Goal: Ask a question

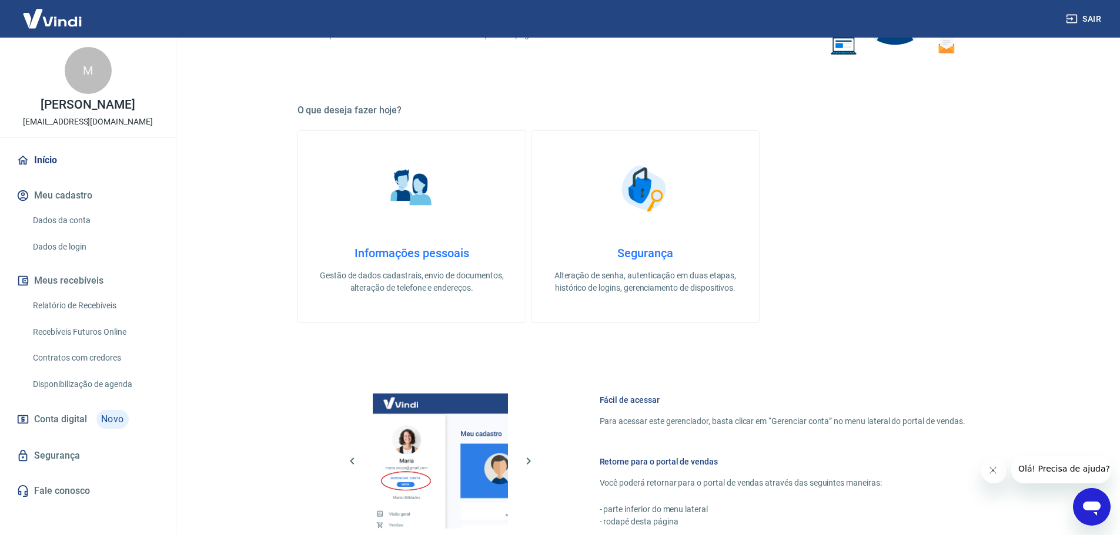
scroll to position [411, 0]
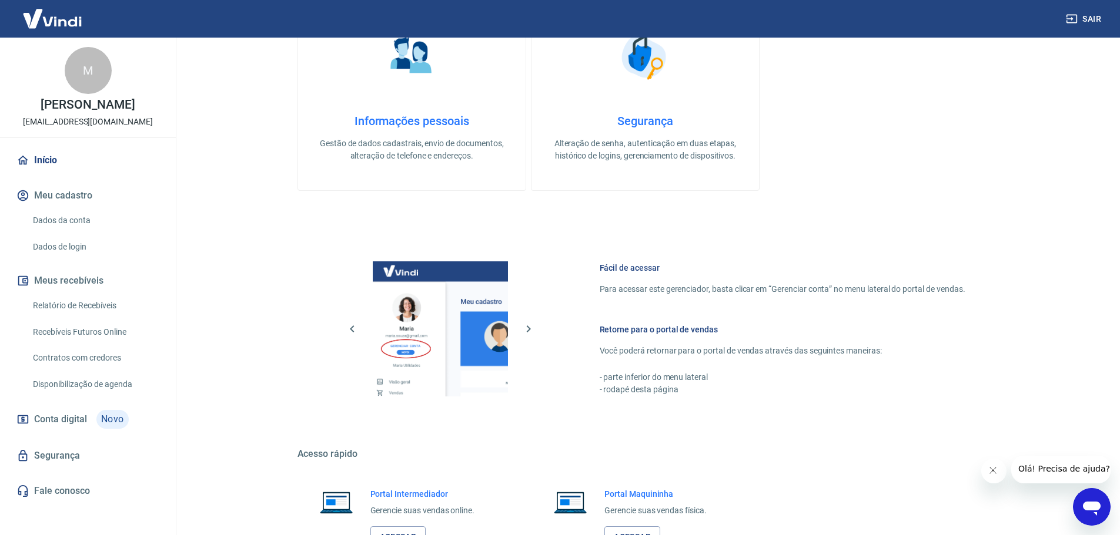
click at [97, 417] on span "Novo" at bounding box center [112, 419] width 32 height 19
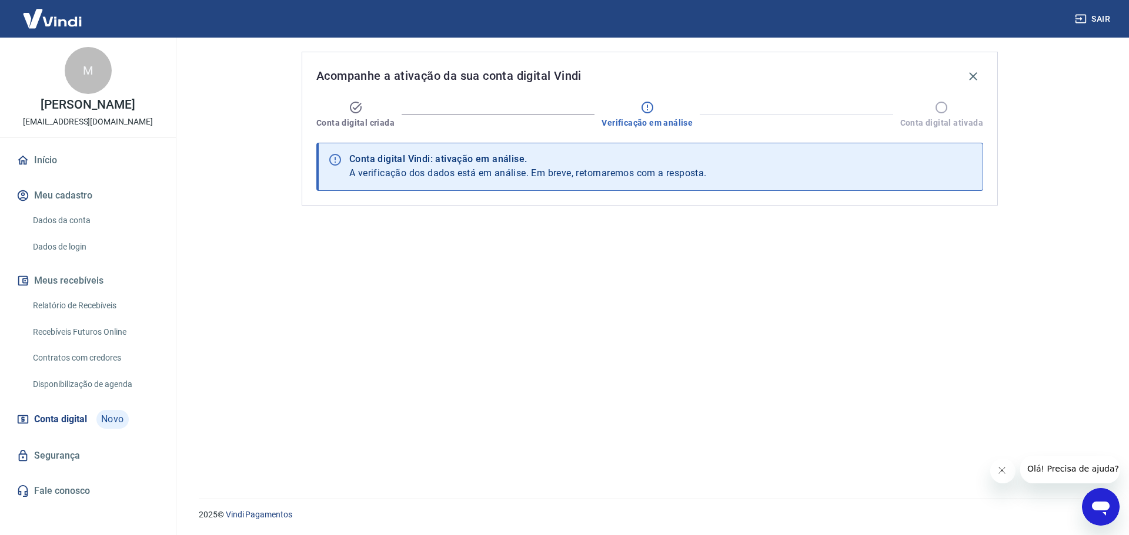
click at [622, 149] on div "Conta digital Vindi: ativação em análise. A verificação dos dados está em análi…" at bounding box center [649, 167] width 667 height 48
click at [597, 164] on div "Conta digital Vindi: ativação em análise." at bounding box center [527, 159] width 357 height 14
click at [98, 160] on link "Início" at bounding box center [88, 161] width 148 height 26
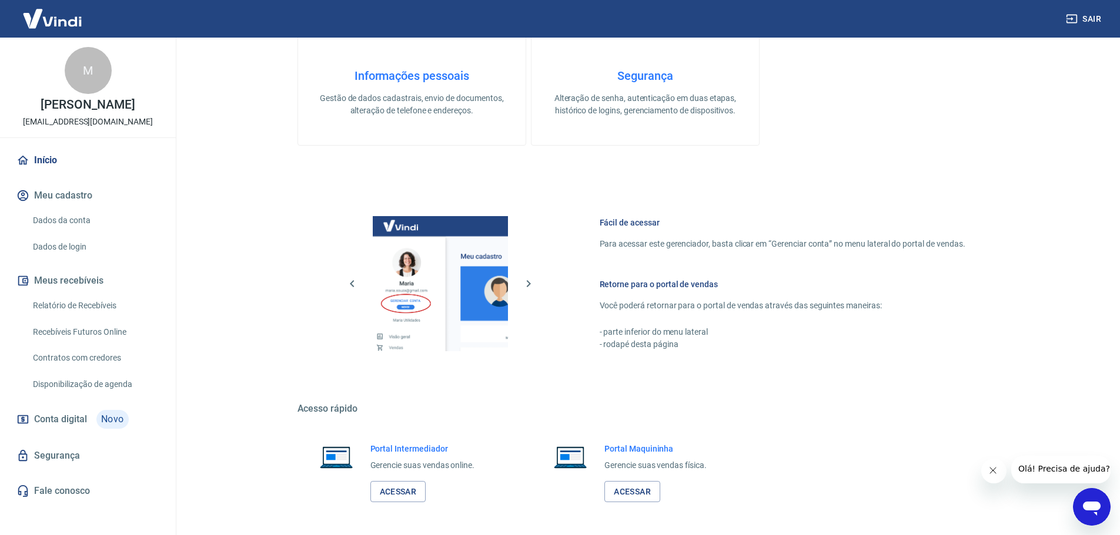
scroll to position [504, 0]
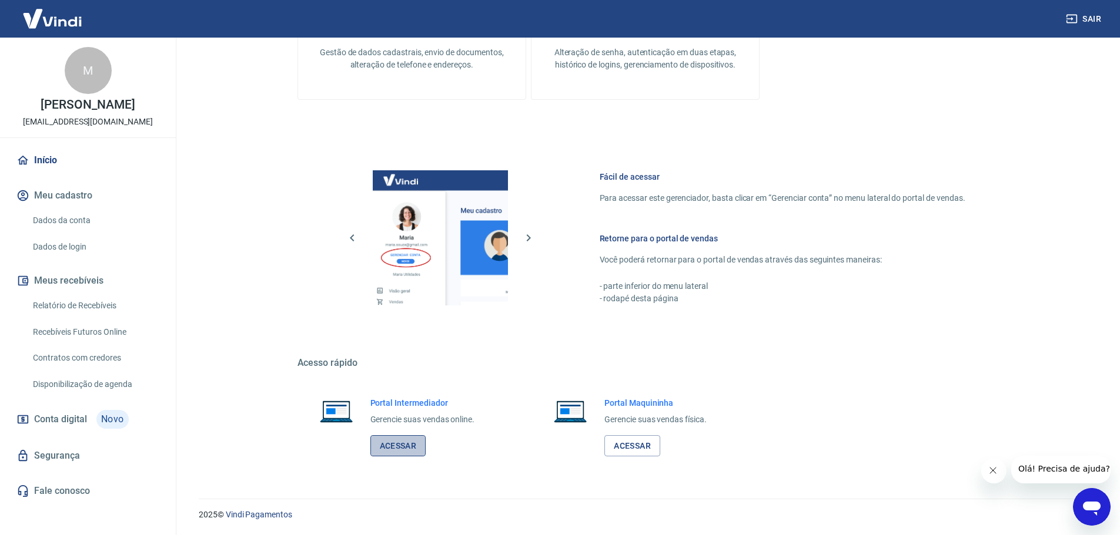
click at [400, 442] on link "Acessar" at bounding box center [398, 447] width 56 height 22
click at [115, 379] on link "Disponibilização de agenda" at bounding box center [94, 385] width 133 height 24
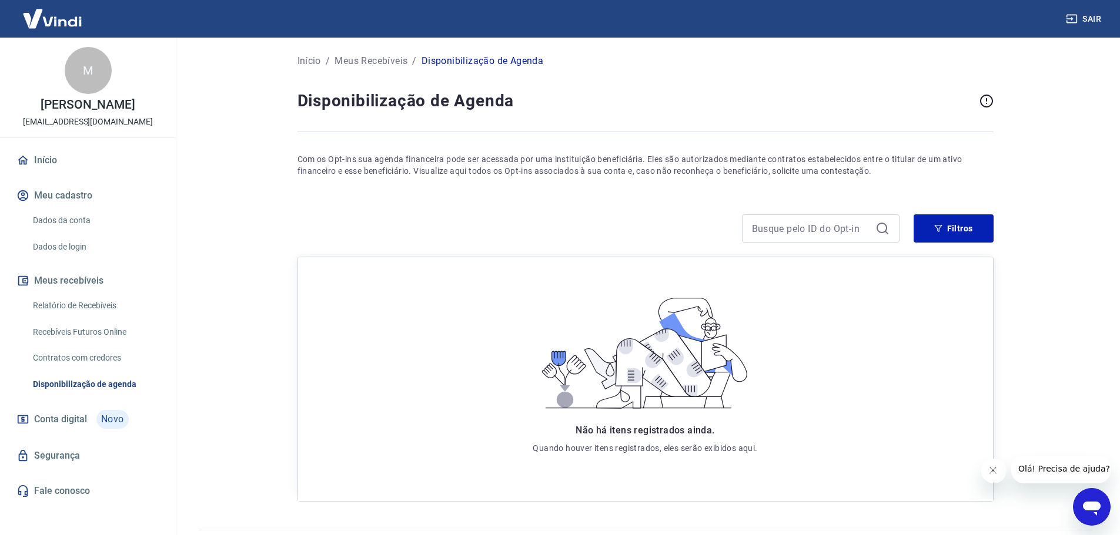
click at [115, 346] on link "Contratos com credores" at bounding box center [94, 358] width 133 height 24
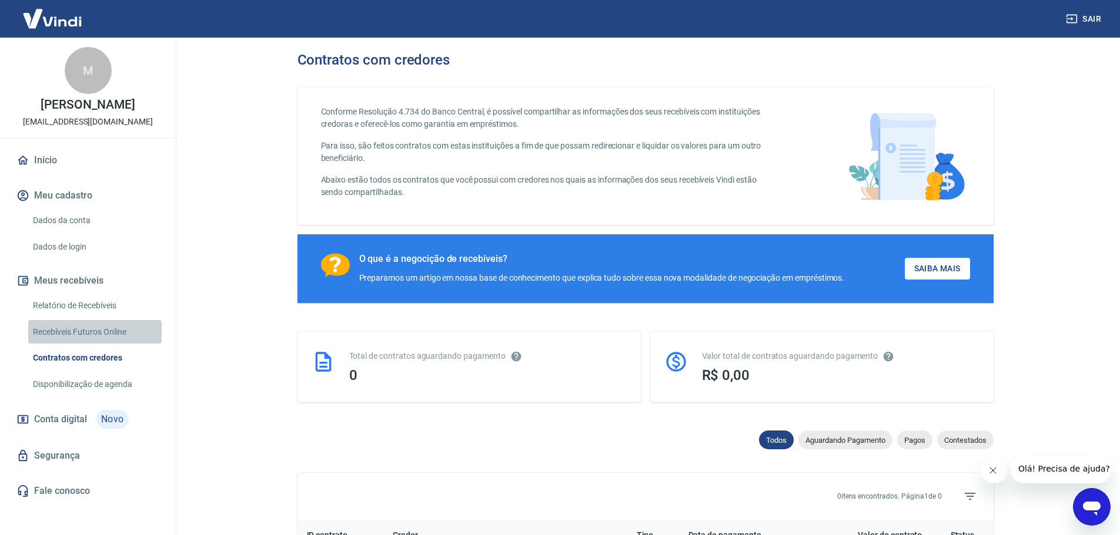
click at [120, 329] on link "Recebíveis Futuros Online" at bounding box center [94, 332] width 133 height 24
click at [103, 303] on link "Relatório de Recebíveis" at bounding box center [94, 306] width 133 height 24
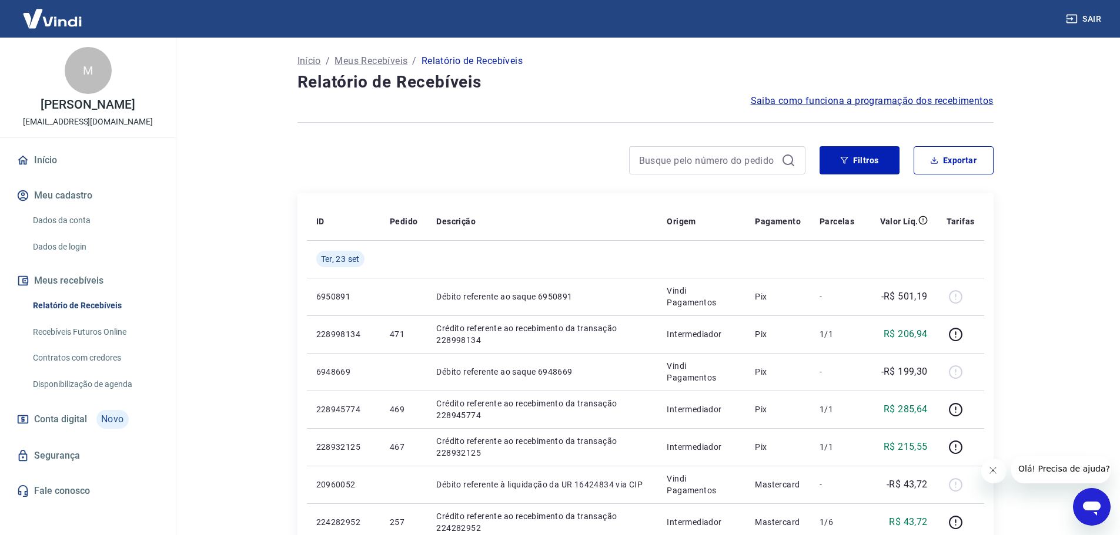
click at [820, 99] on span "Saiba como funciona a programação dos recebimentos" at bounding box center [872, 101] width 243 height 14
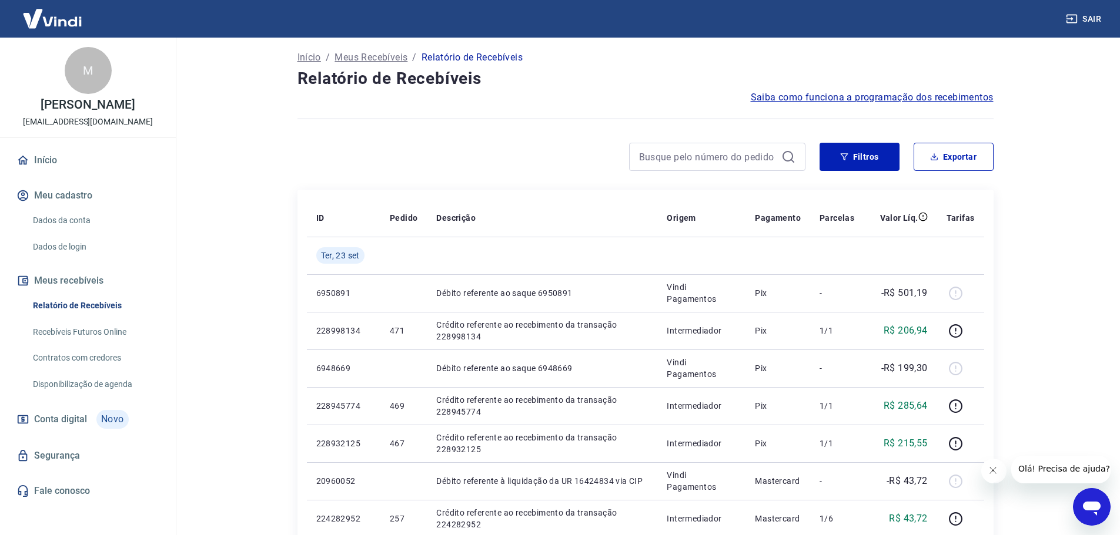
scroll to position [294, 0]
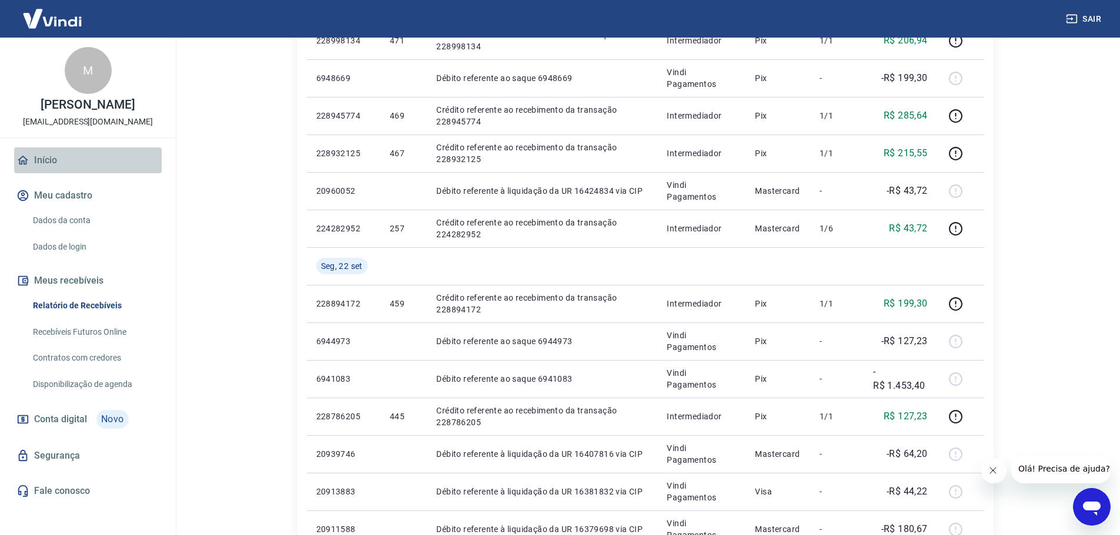
click at [65, 169] on link "Início" at bounding box center [88, 161] width 148 height 26
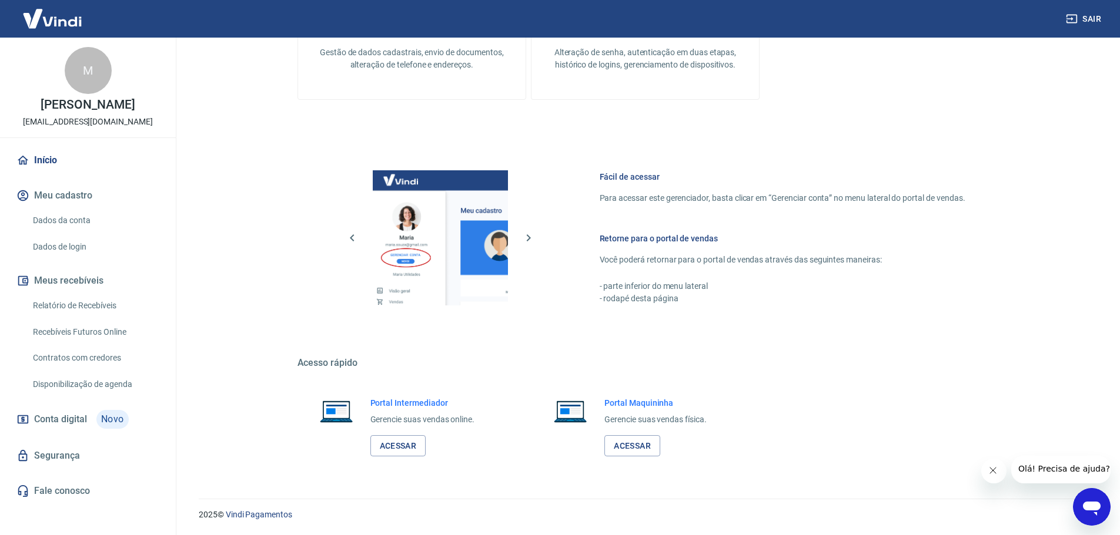
scroll to position [504, 0]
click at [386, 446] on link "Acessar" at bounding box center [398, 447] width 56 height 22
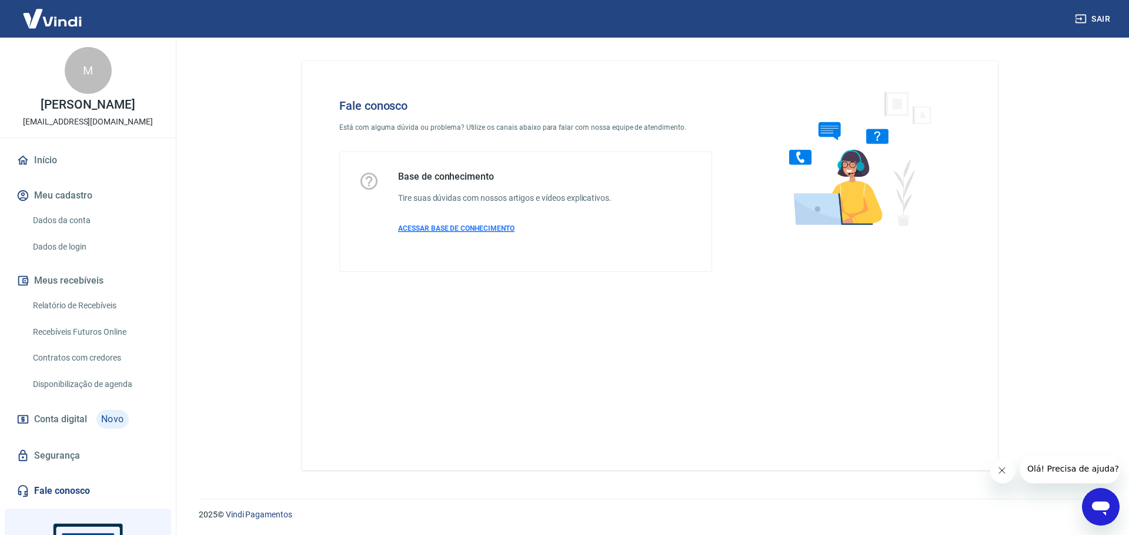
click at [467, 224] on p "ACESSAR BASE DE CONHECIMENTO" at bounding box center [504, 228] width 213 height 11
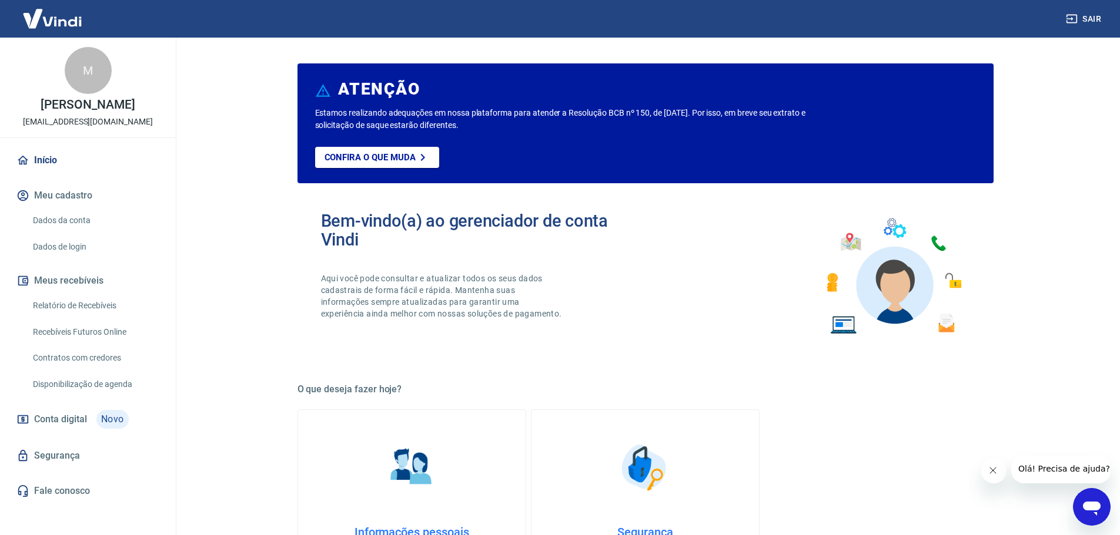
click at [1089, 501] on icon "Abrir janela de mensagens" at bounding box center [1091, 507] width 21 height 21
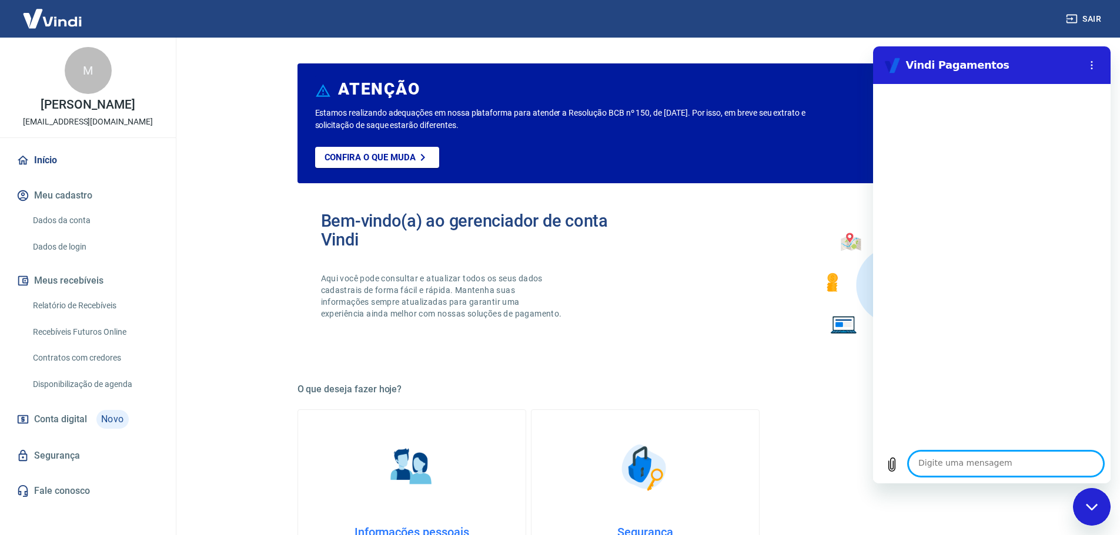
type textarea "O"
type textarea "x"
type textarea "OI"
type textarea "x"
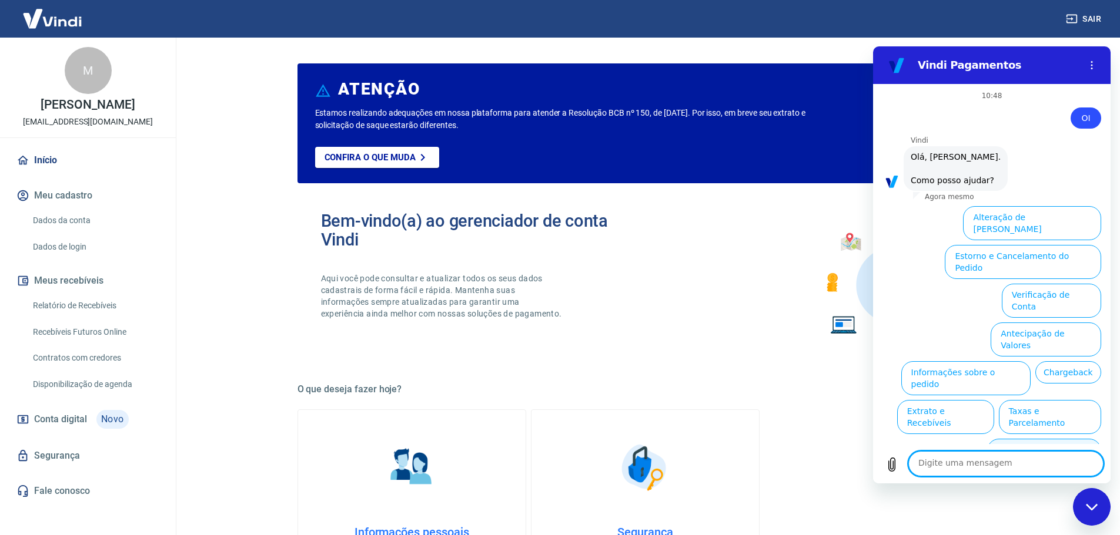
scroll to position [59, 0]
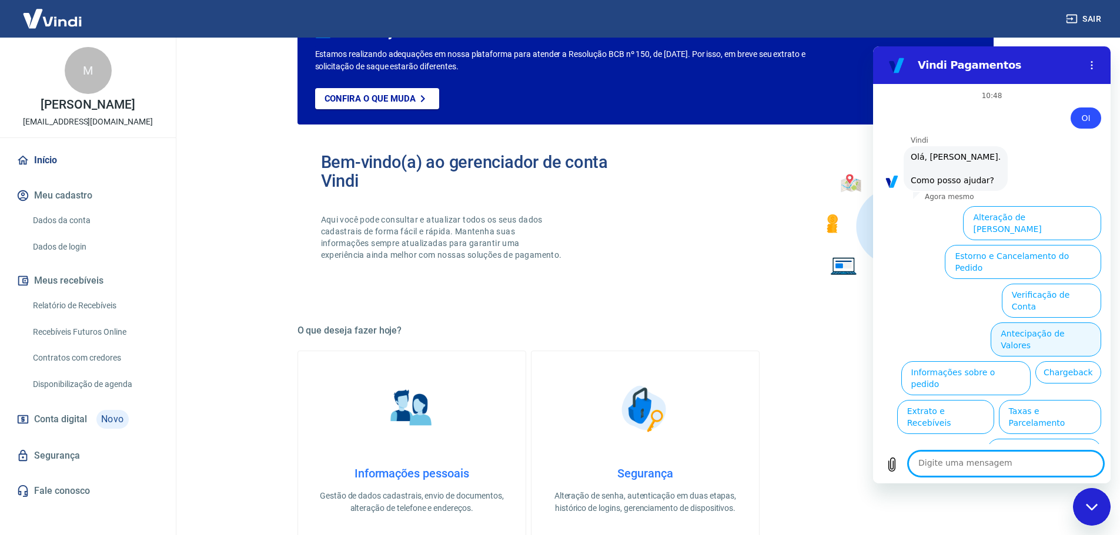
click at [1082, 323] on button "Antecipação de Valores" at bounding box center [1045, 340] width 111 height 34
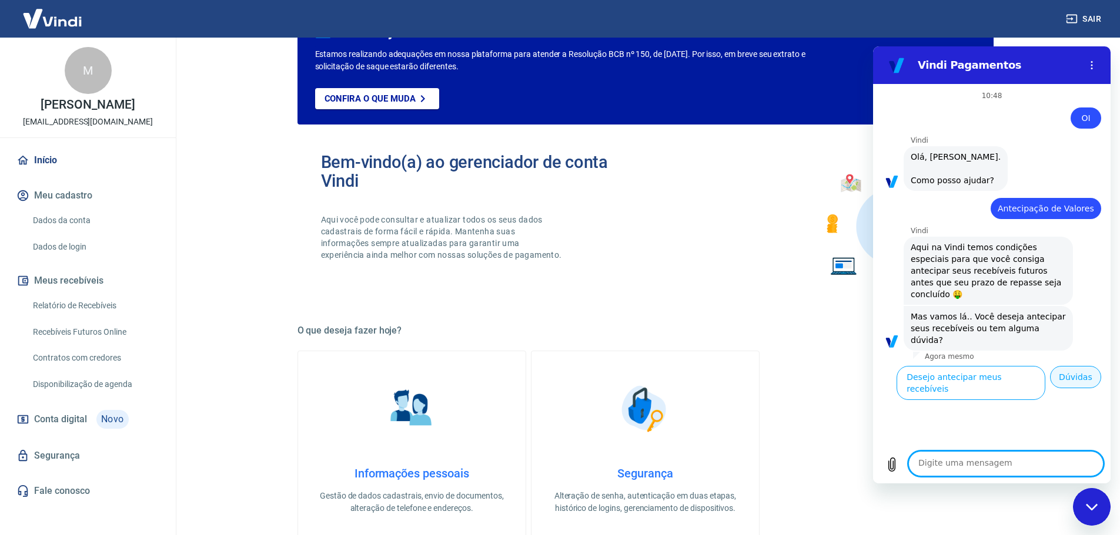
click at [1066, 389] on button "Dúvidas" at bounding box center [1075, 377] width 51 height 22
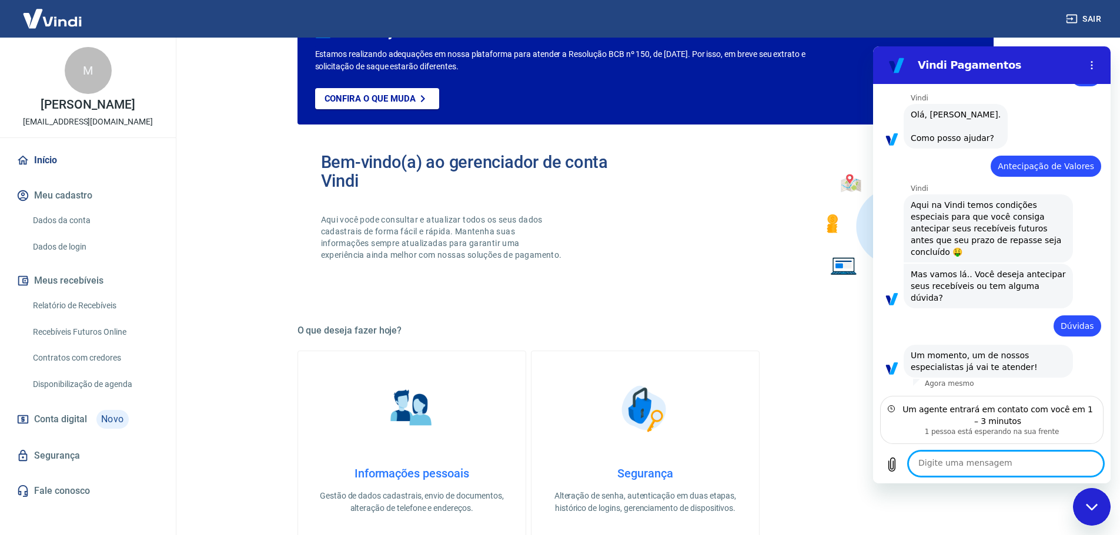
scroll to position [58, 0]
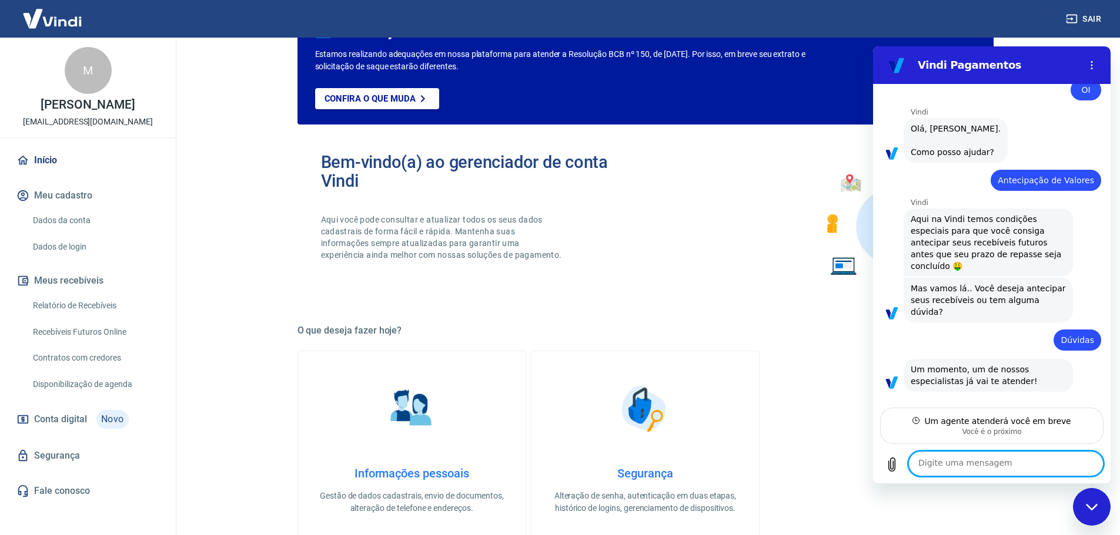
type textarea "x"
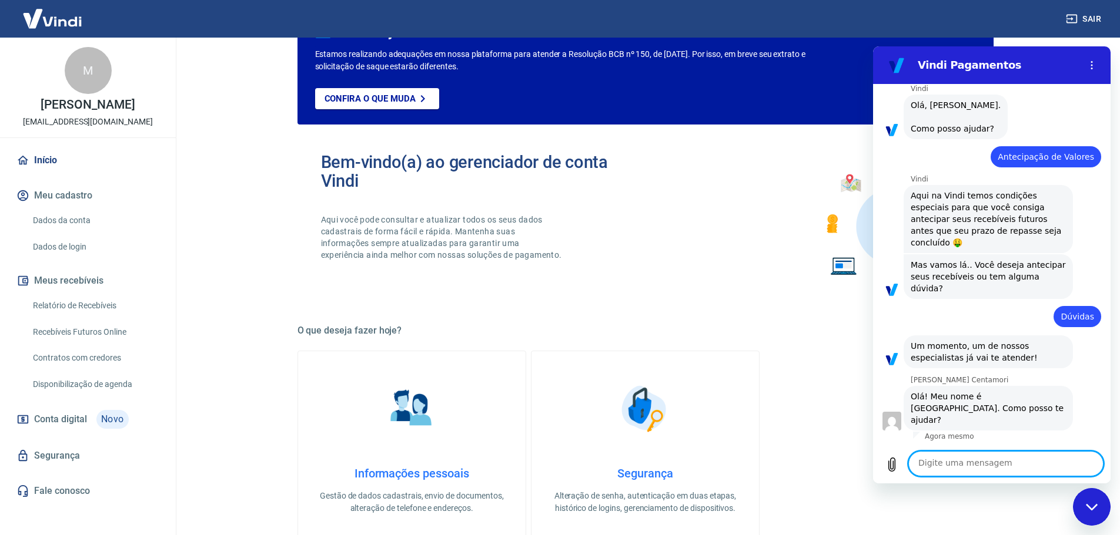
scroll to position [68, 0]
click at [980, 455] on textarea at bounding box center [1005, 463] width 195 height 25
type textarea "B"
type textarea "x"
type textarea "BO"
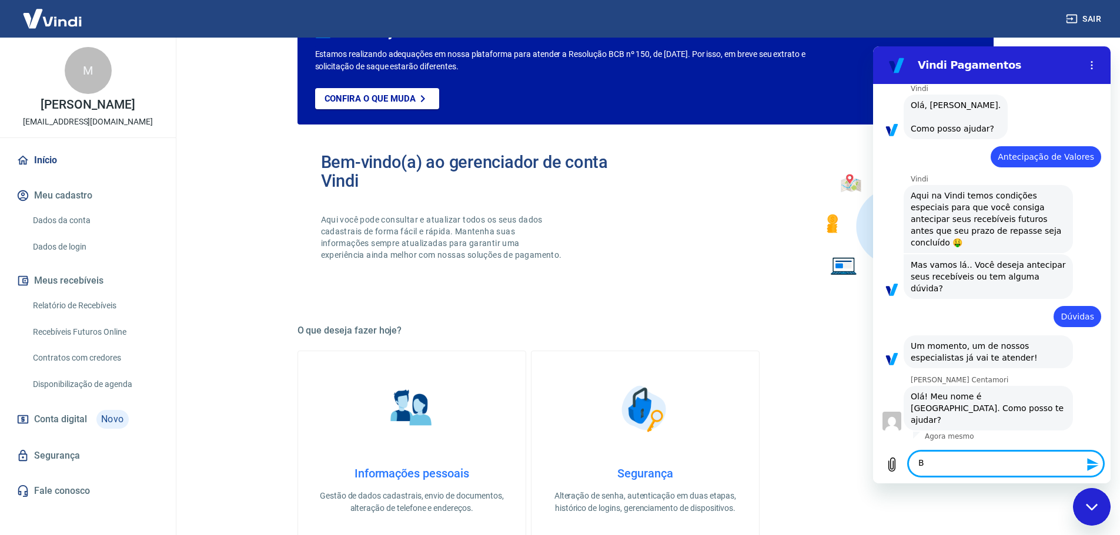
type textarea "x"
type textarea "B"
type textarea "x"
type textarea "Bo"
type textarea "x"
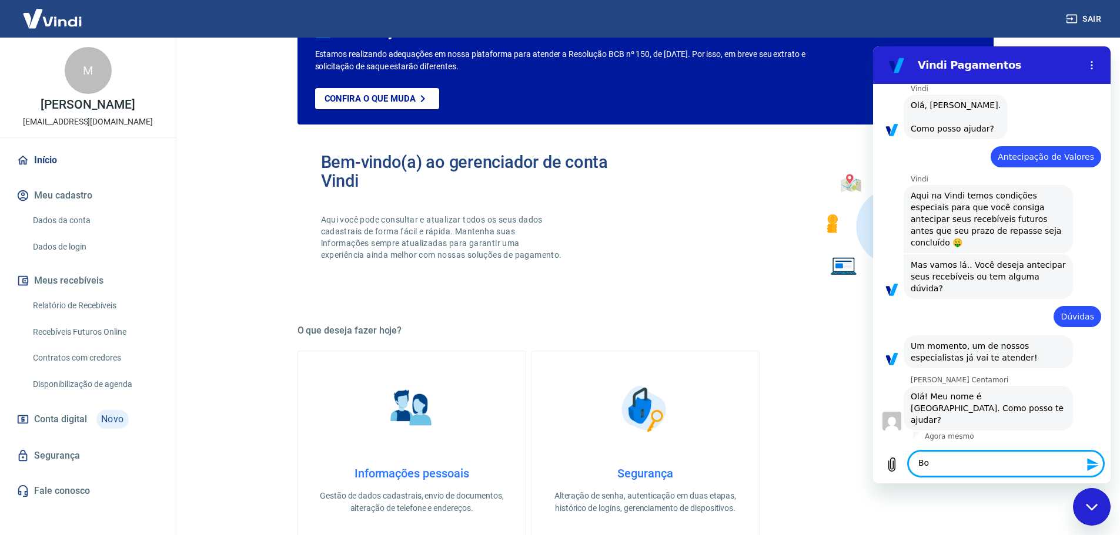
type textarea "Bom"
type textarea "x"
type textarea "Bom"
type textarea "x"
type textarea "Bom d"
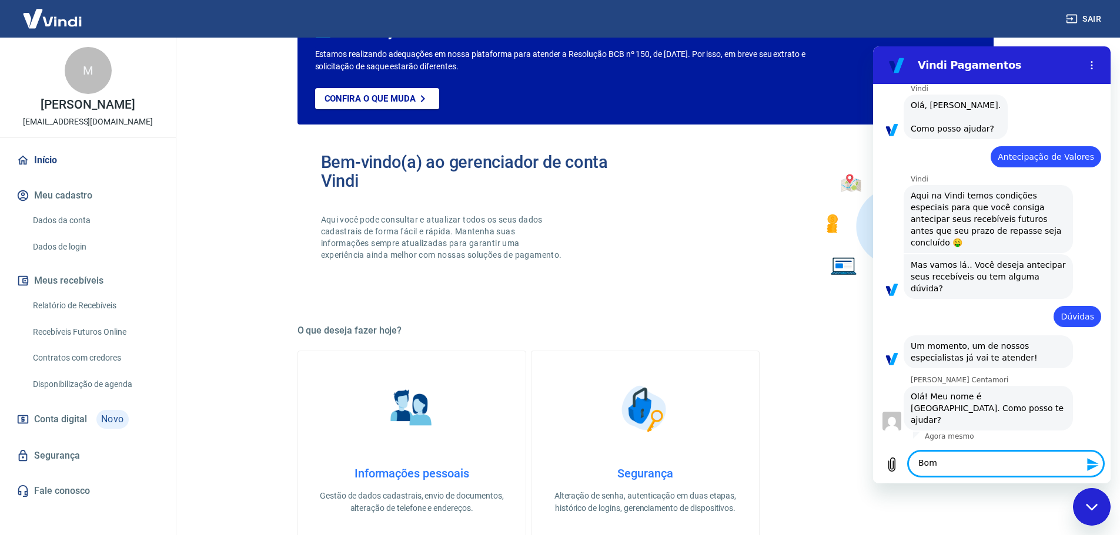
type textarea "x"
type textarea "Bom di"
type textarea "x"
type textarea "Bom dia"
type textarea "x"
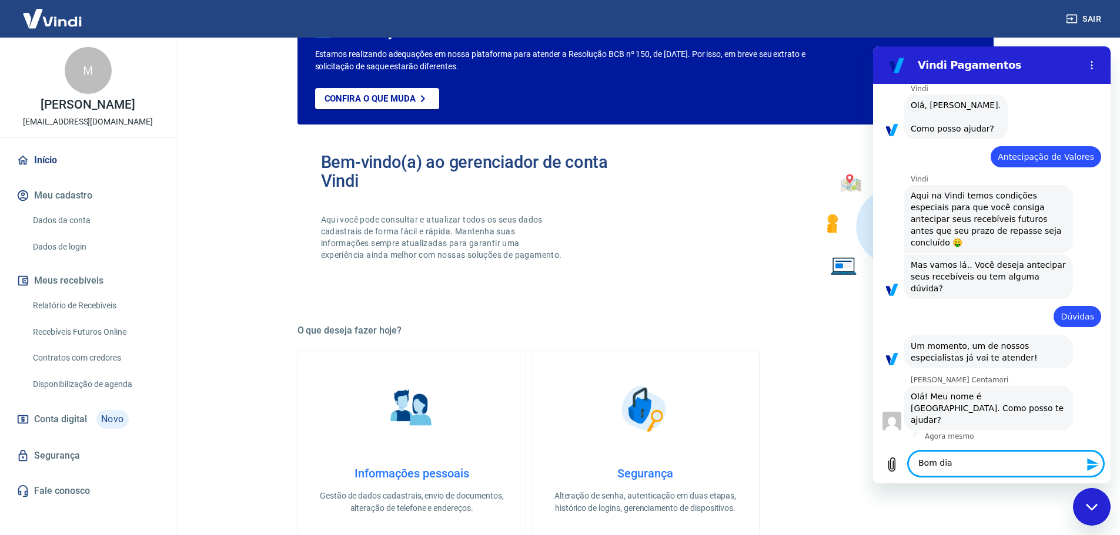
type textarea "Bom dia"
type textarea "x"
type textarea "Bom dia M"
type textarea "x"
type textarea "Bom dia MA"
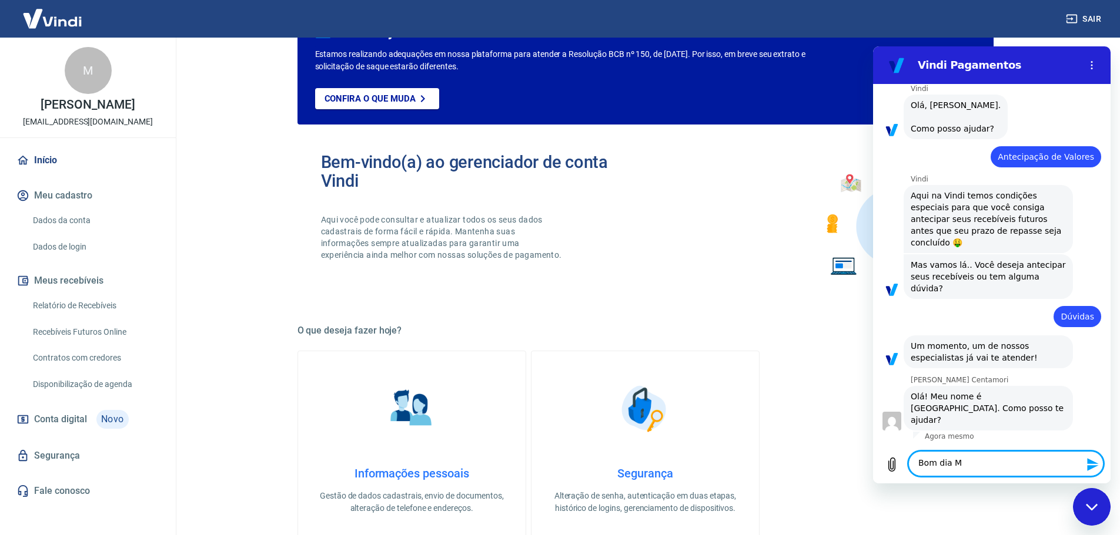
type textarea "x"
type textarea "Bom dia M"
type textarea "x"
type textarea "Bom dia Ma"
type textarea "x"
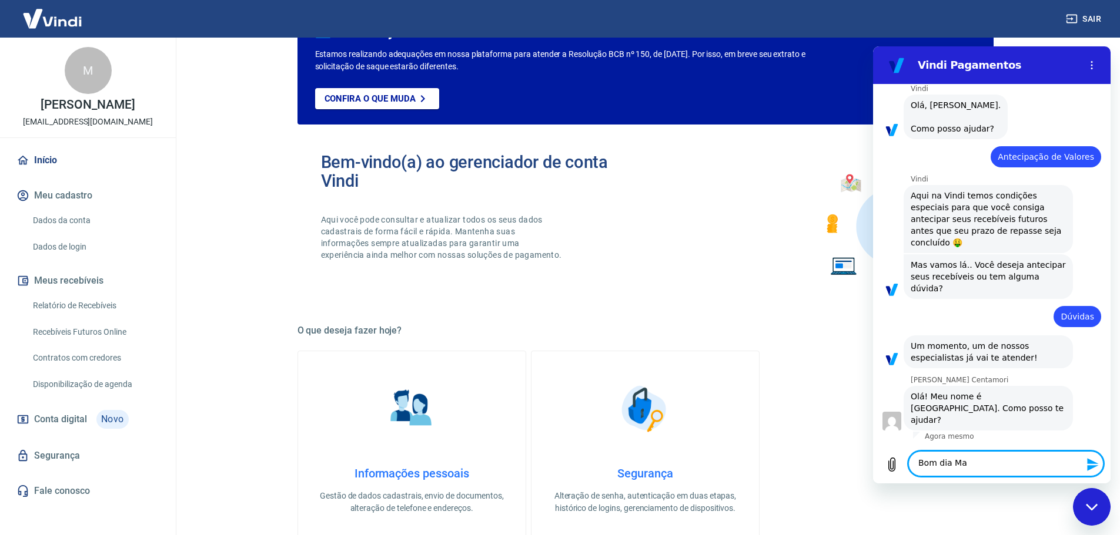
type textarea "Bom dia Mar"
type textarea "x"
type textarea "Bom dia Mari"
type textarea "x"
type textarea "Bom dia Maria"
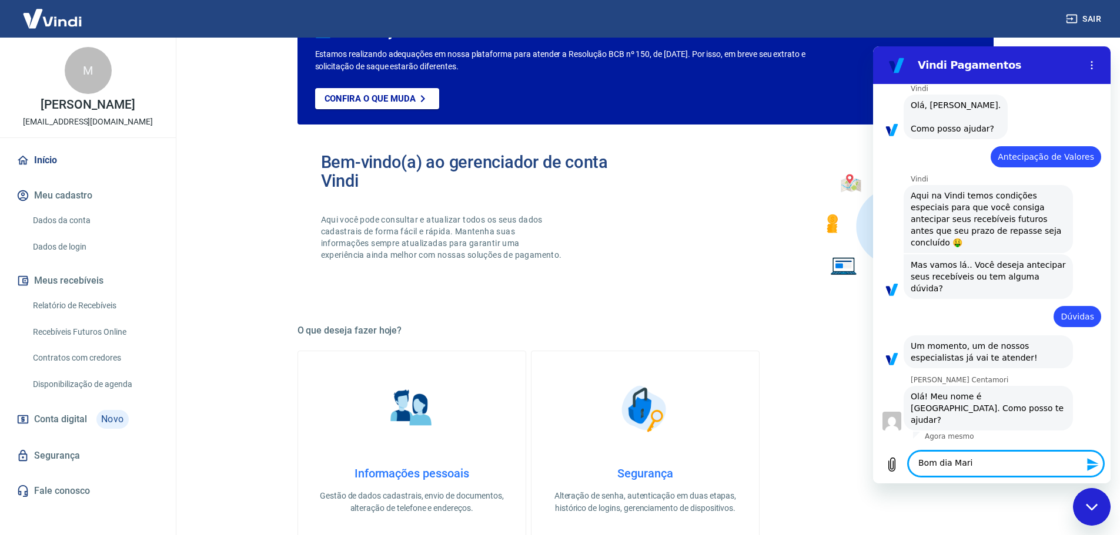
type textarea "x"
type textarea "Bom dia Marian"
type textarea "x"
type textarea "Bom dia Mariana"
type textarea "x"
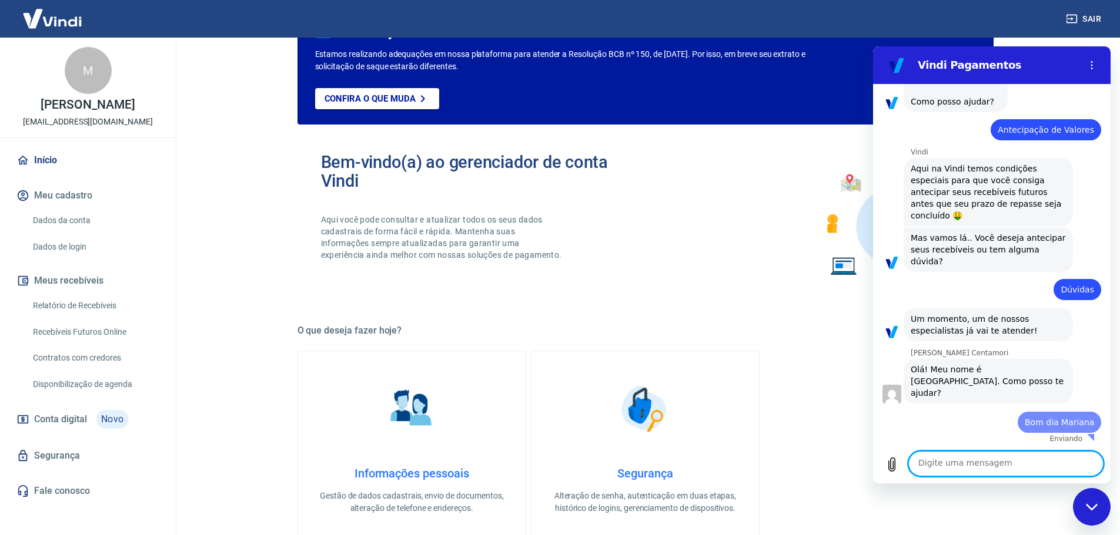
type textarea "x"
type textarea "e"
type textarea "x"
type textarea "es"
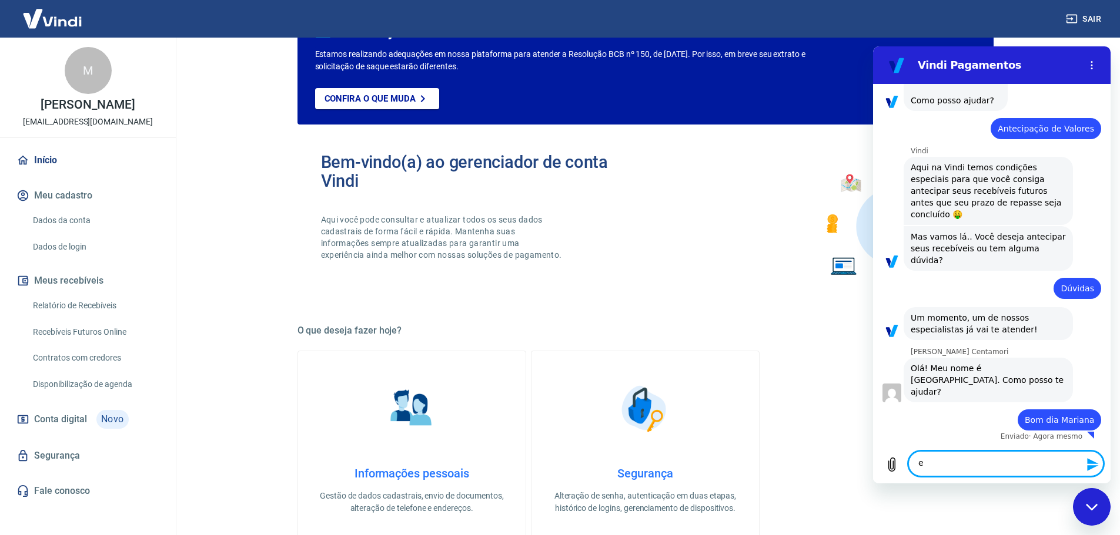
type textarea "x"
type textarea "est"
type textarea "x"
type textarea "esto"
type textarea "x"
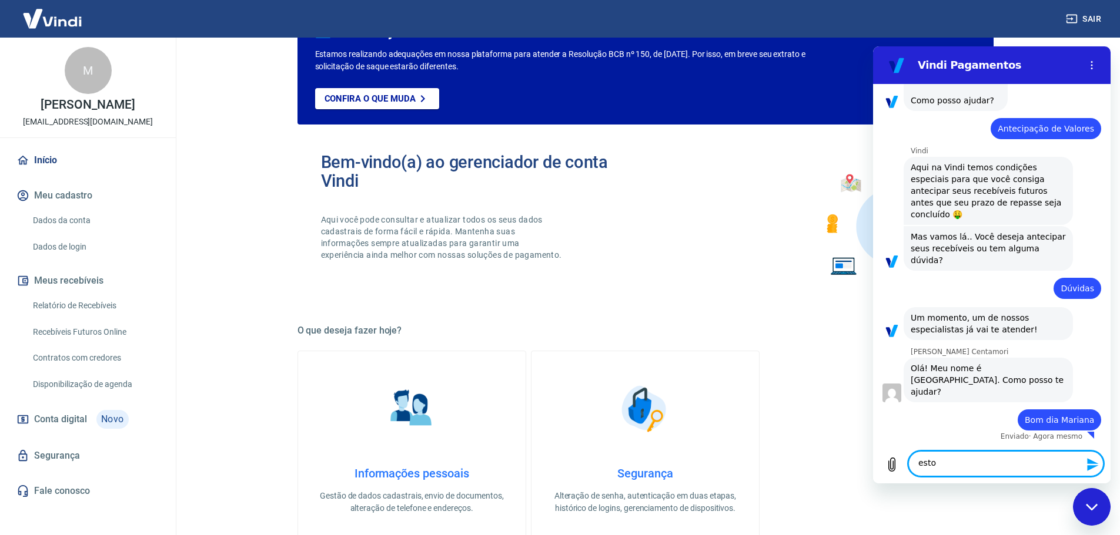
type textarea "estou"
type textarea "x"
type textarea "estou"
type textarea "x"
type textarea "estou c"
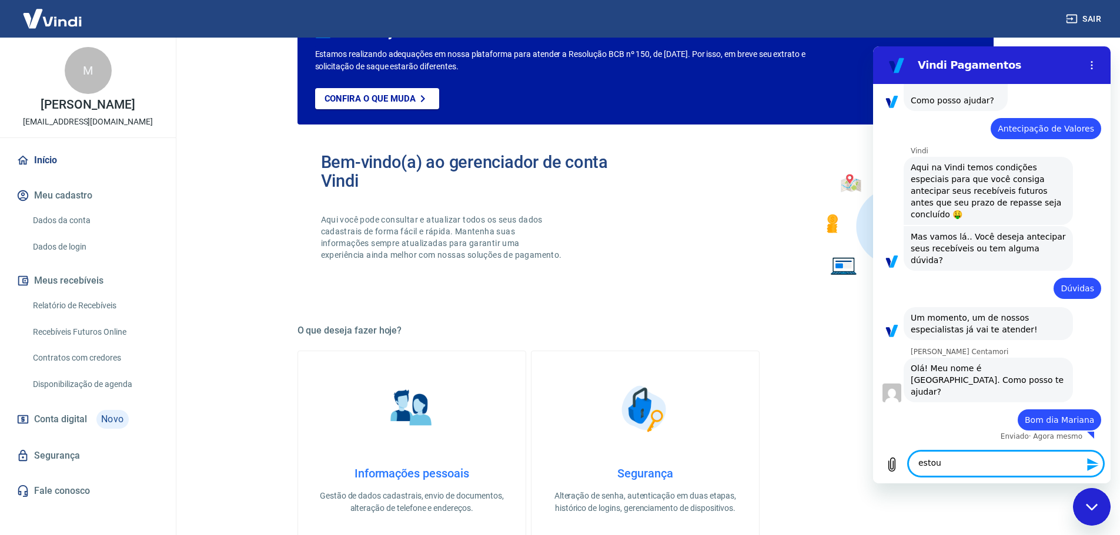
type textarea "x"
type textarea "estou co"
type textarea "x"
type textarea "estou com"
type textarea "x"
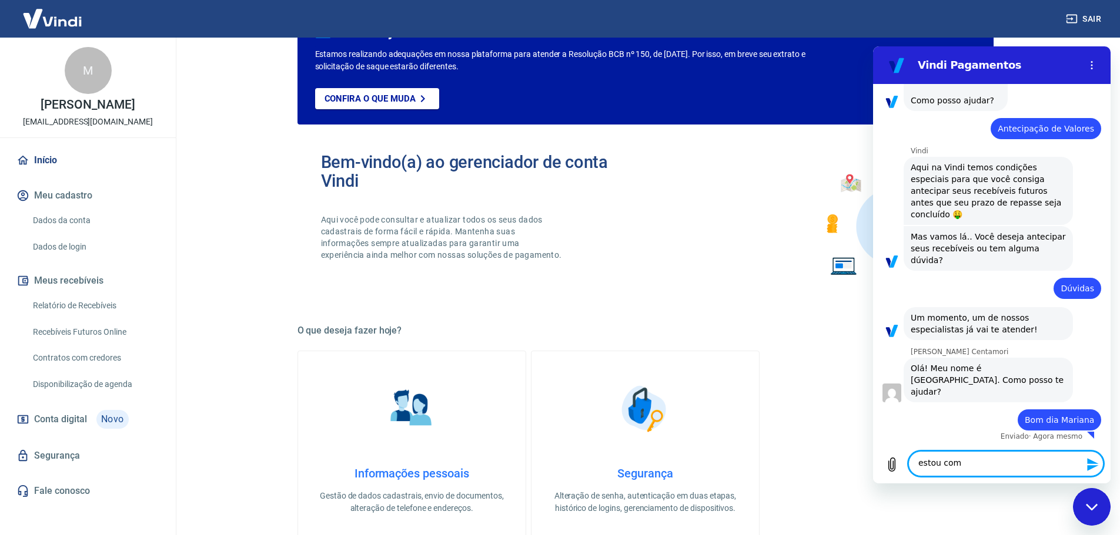
type textarea "estou com"
type textarea "x"
type textarea "estou com s"
type textarea "x"
type textarea "estou com sa"
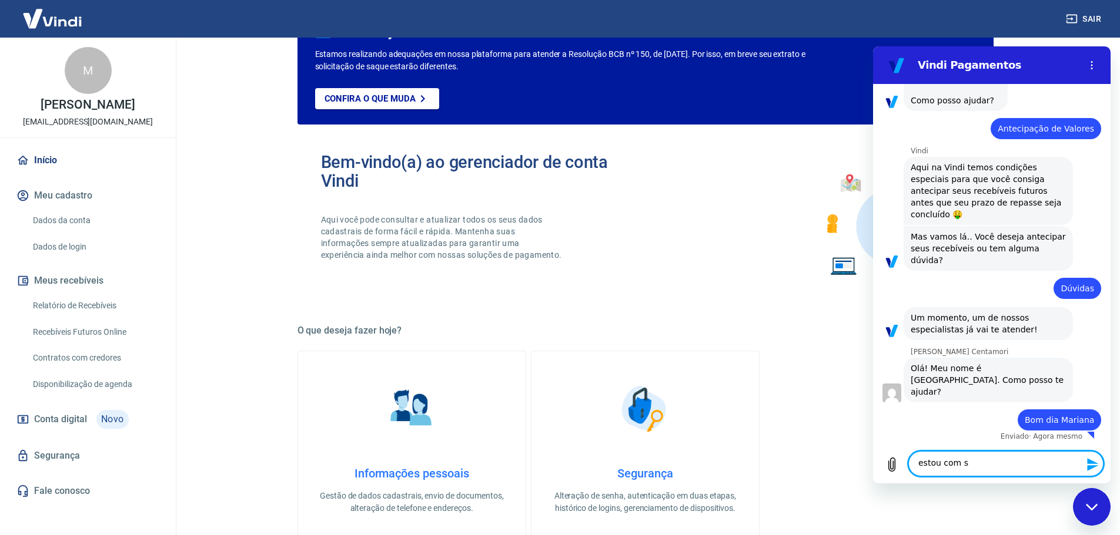
type textarea "x"
type textarea "estou com sal"
type textarea "x"
type textarea "estou com salf"
type textarea "x"
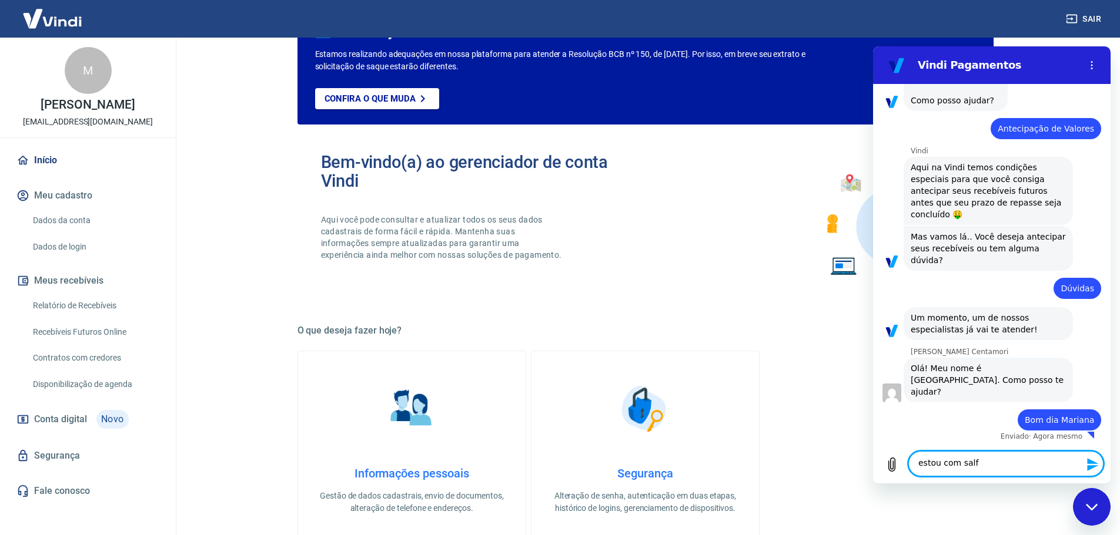
type textarea "estou com sal"
type textarea "x"
type textarea "estou com sald"
type textarea "x"
type textarea "estou com saldo"
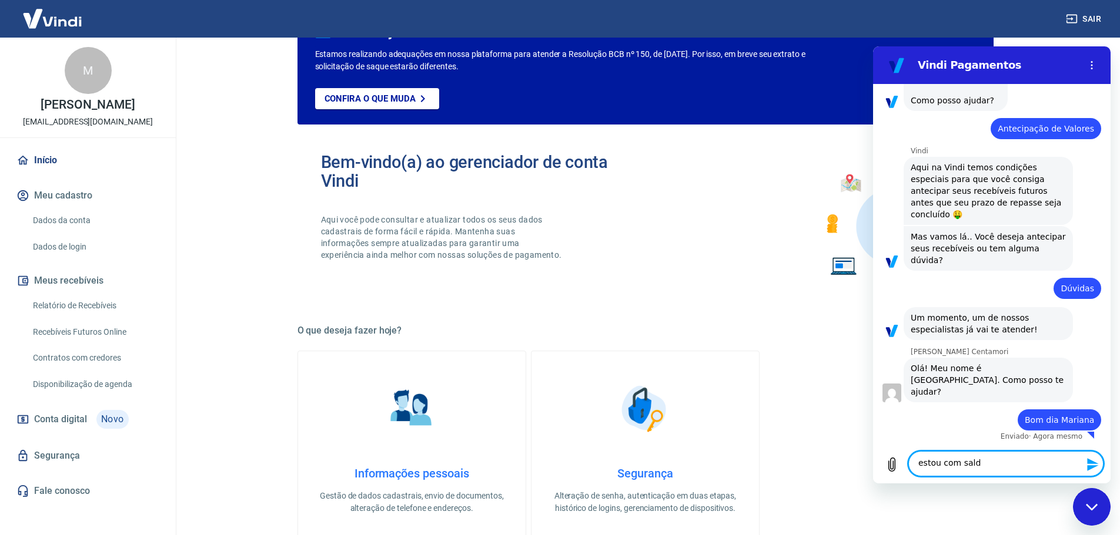
type textarea "x"
type textarea "estou com saldo"
type textarea "x"
type textarea "estou com saldo e"
type textarea "x"
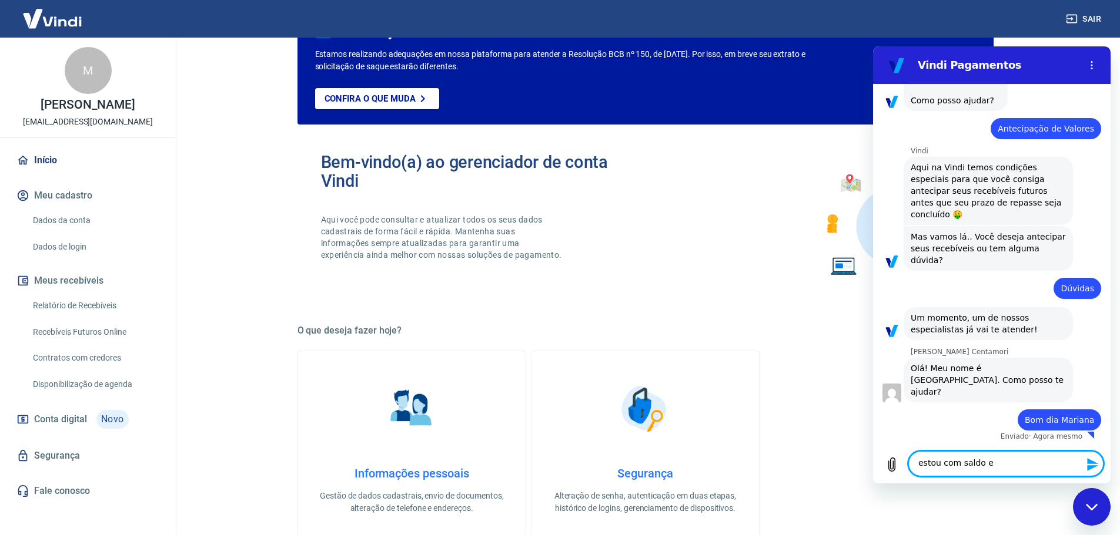
type textarea "estou com saldo em"
type textarea "x"
type textarea "estou com saldo em"
type textarea "x"
type textarea "estou com saldo em m"
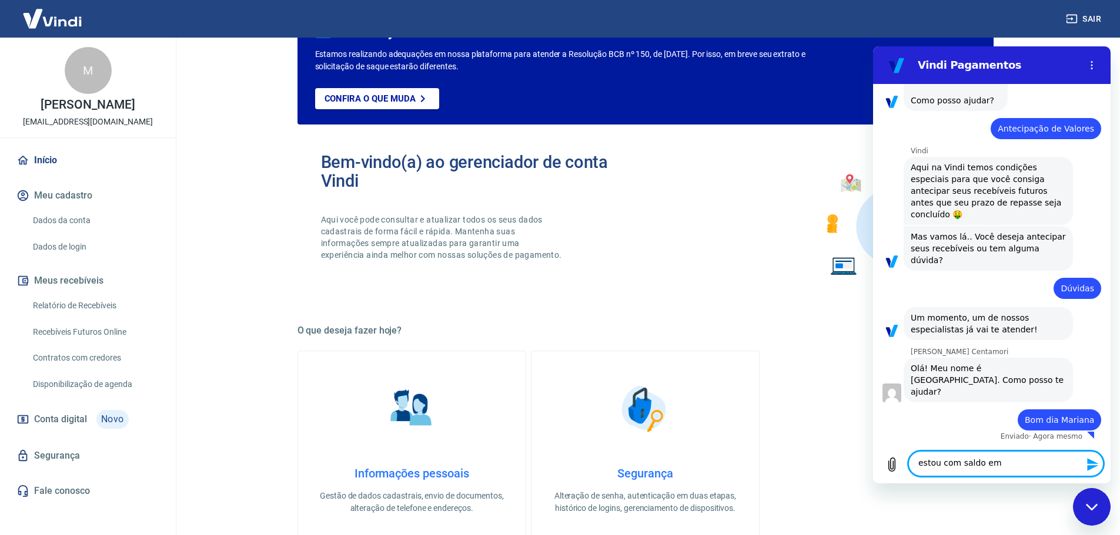
type textarea "x"
type textarea "estou com saldo em mi"
type textarea "x"
type textarea "estou com saldo em min"
type textarea "x"
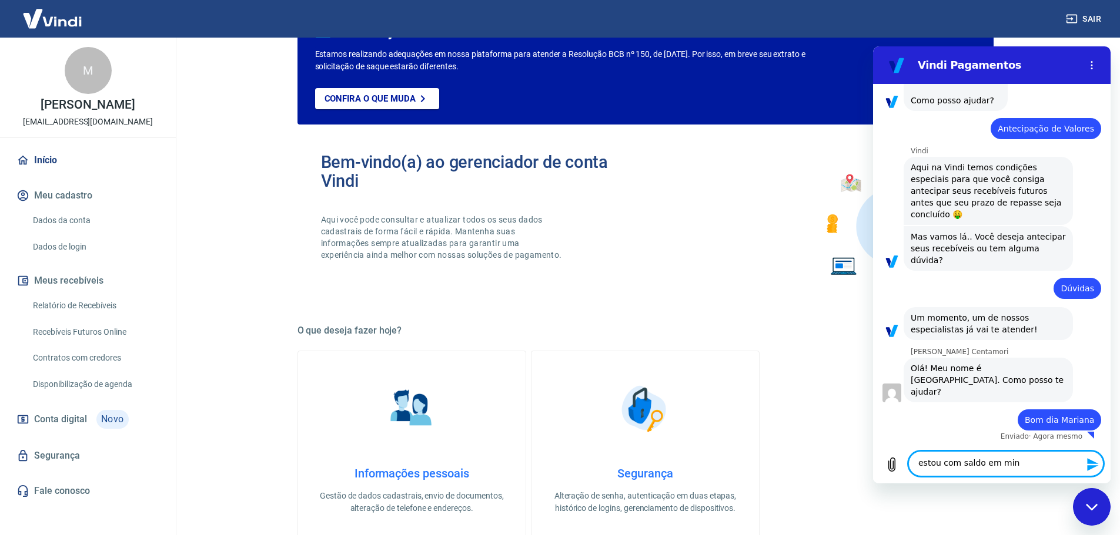
type textarea "estou com saldo em minh"
type textarea "x"
type textarea "estou com saldo em minha"
type textarea "x"
type textarea "estou com saldo em minha"
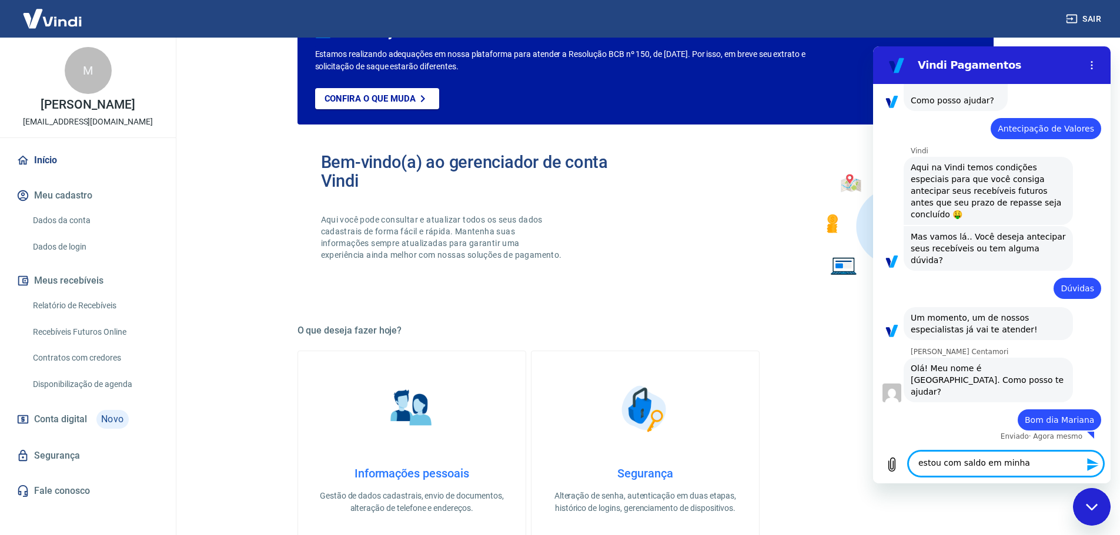
type textarea "x"
type textarea "estou com saldo em minha c"
type textarea "x"
type textarea "estou com saldo em minha co"
type textarea "x"
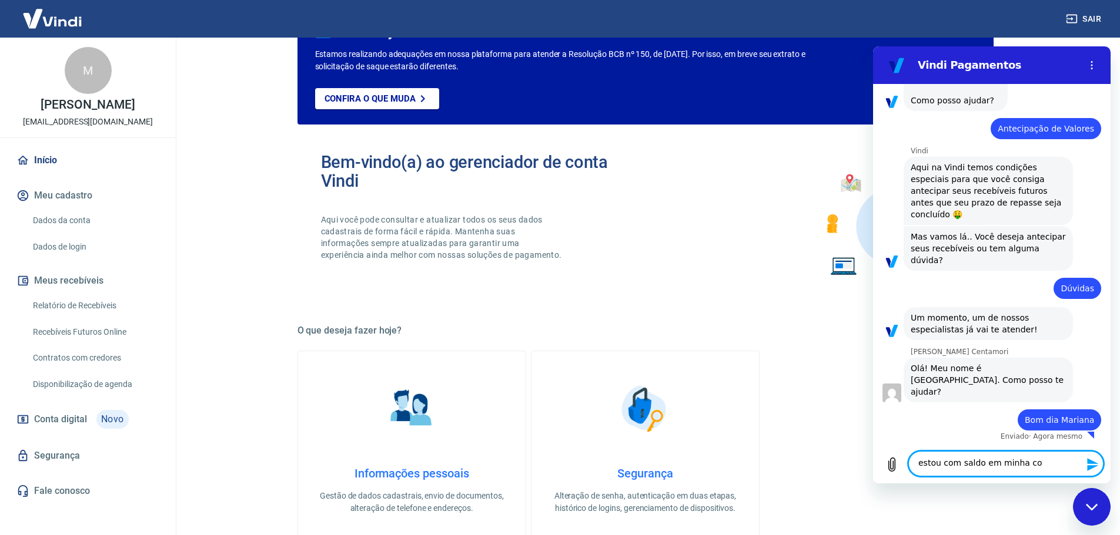
type textarea "estou com saldo em minha con"
type textarea "x"
type textarea "estou com saldo em minha cont"
type textarea "x"
type textarea "estou com saldo em minha conta"
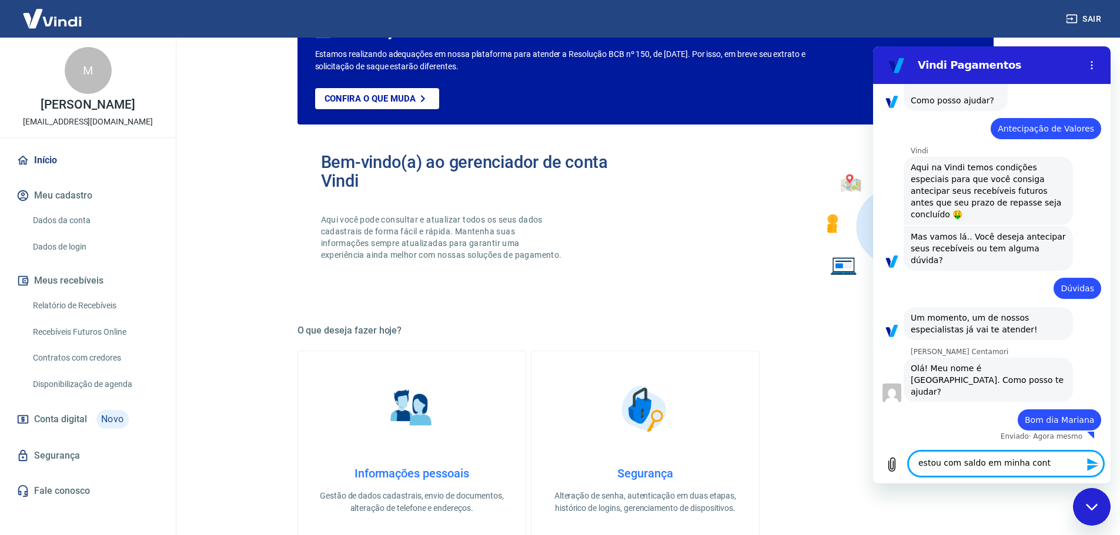
type textarea "x"
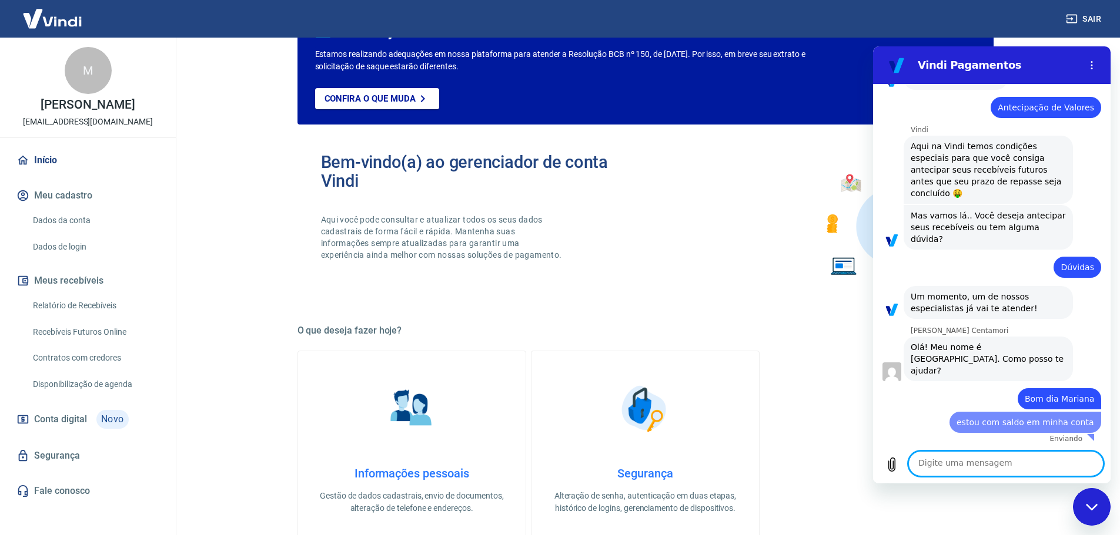
type textarea "x"
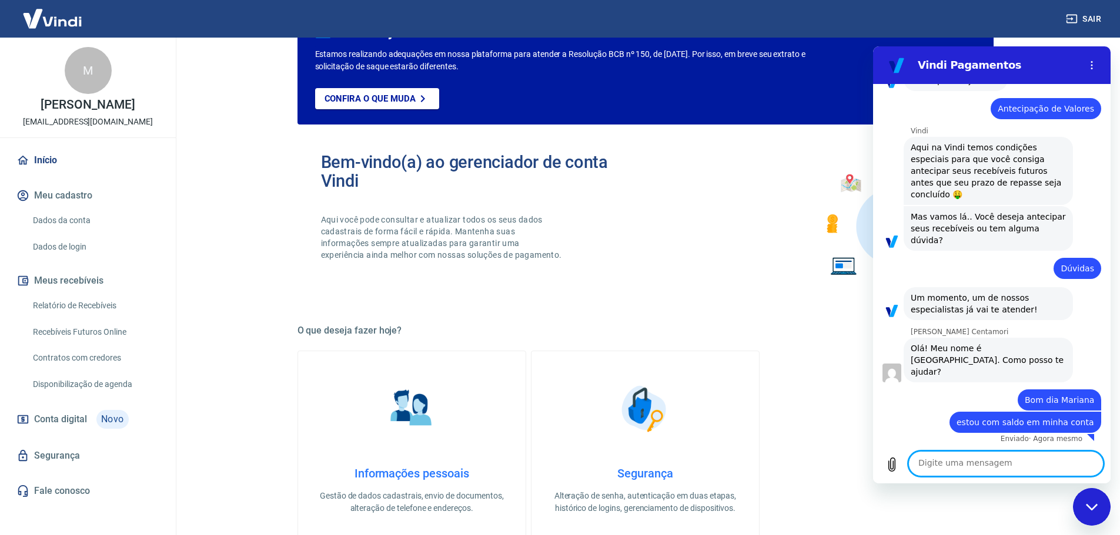
type textarea "g"
type textarea "x"
type textarea "go"
type textarea "x"
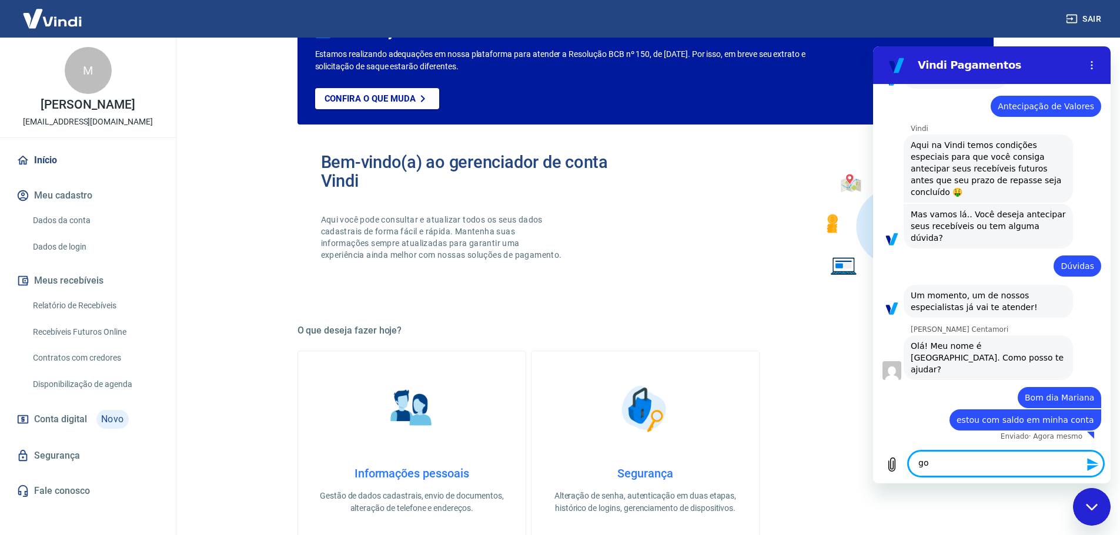
type textarea "gos"
type textarea "x"
type textarea "gost"
type textarea "x"
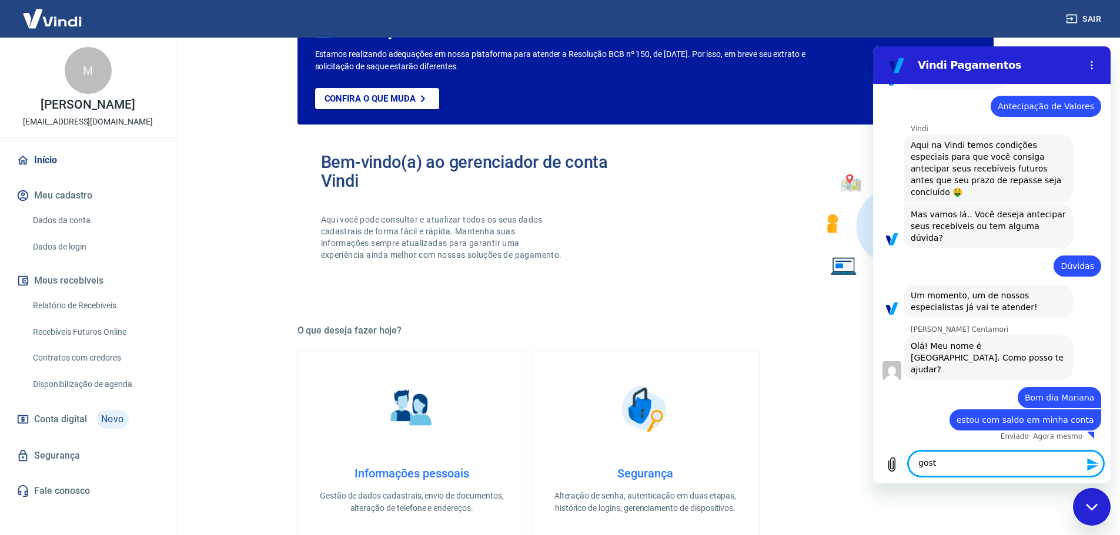
type textarea "gosta"
type textarea "x"
type textarea "gostar"
type textarea "x"
type textarea "gostari"
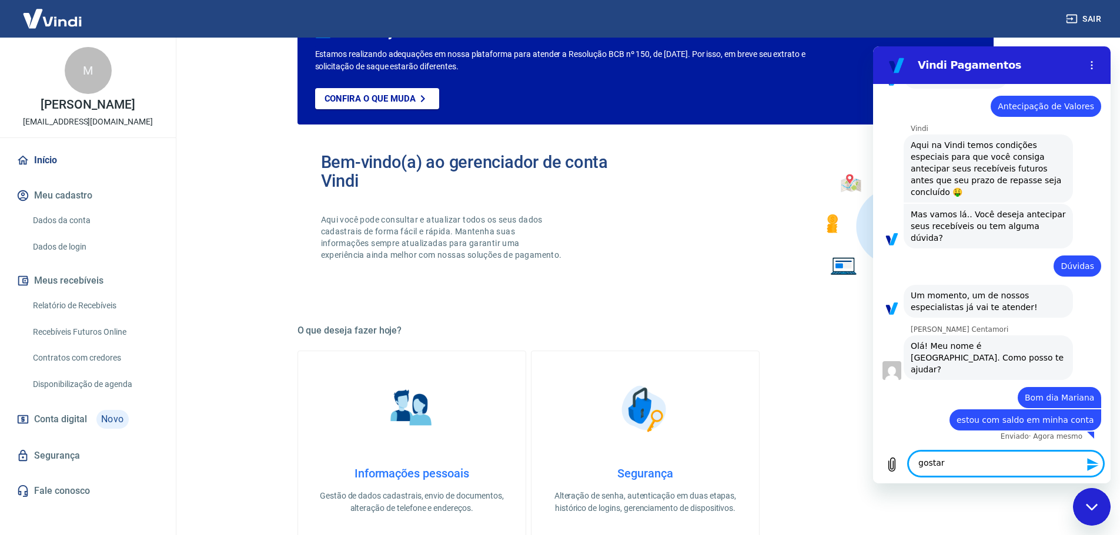
type textarea "x"
type textarea "gostaria"
type textarea "x"
type textarea "gostaria"
type textarea "x"
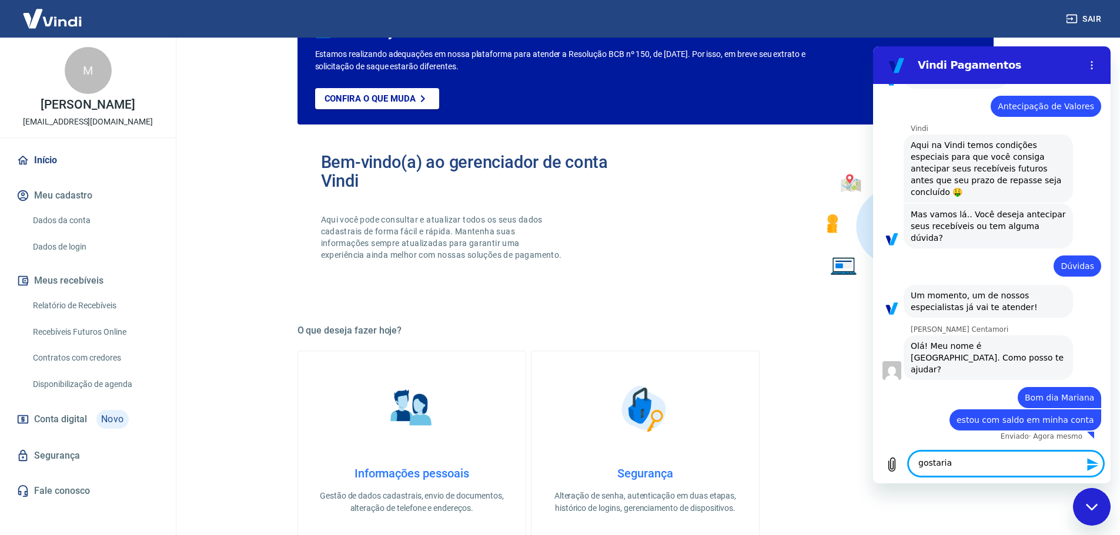
type textarea "gostaria d"
type textarea "x"
type textarea "gostaria de"
type textarea "x"
type textarea "gostaria de"
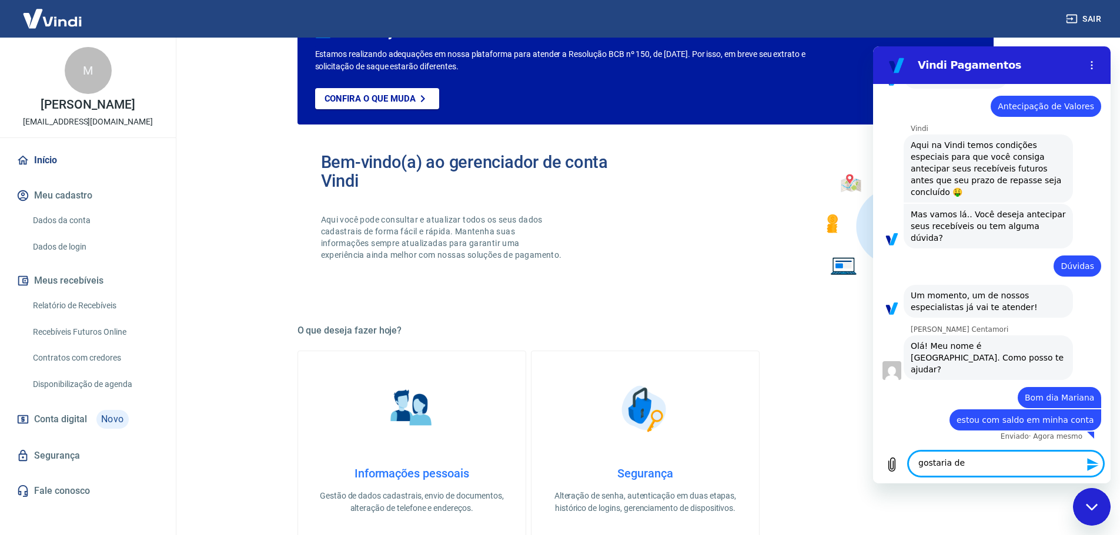
type textarea "x"
type textarea "gostaria de s"
type textarea "x"
type textarea "gostaria de sa"
type textarea "x"
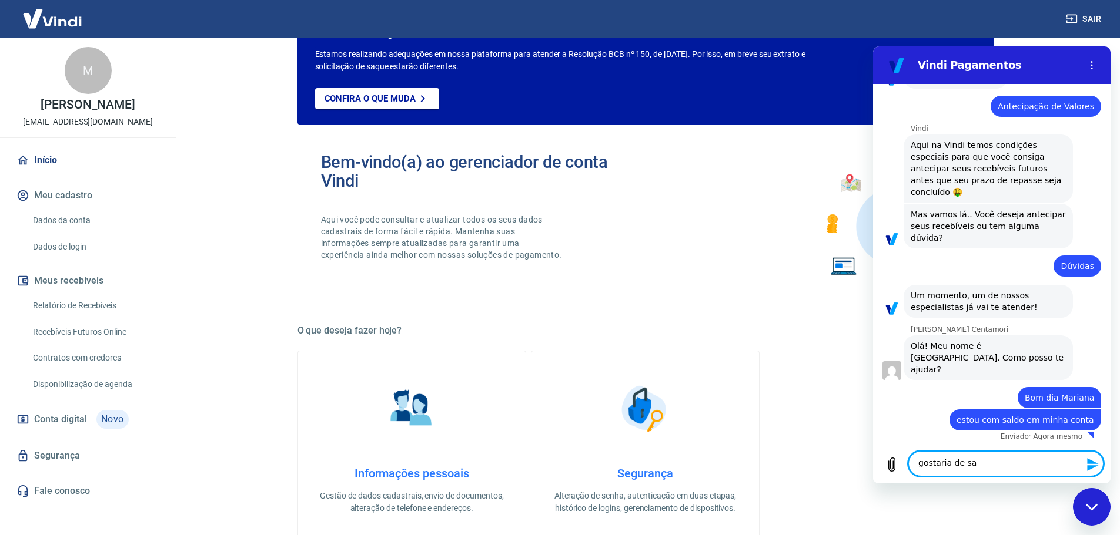
type textarea "gostaria de sab"
type textarea "x"
type textarea "gostaria de sabe"
type textarea "x"
type textarea "gostaria de saber"
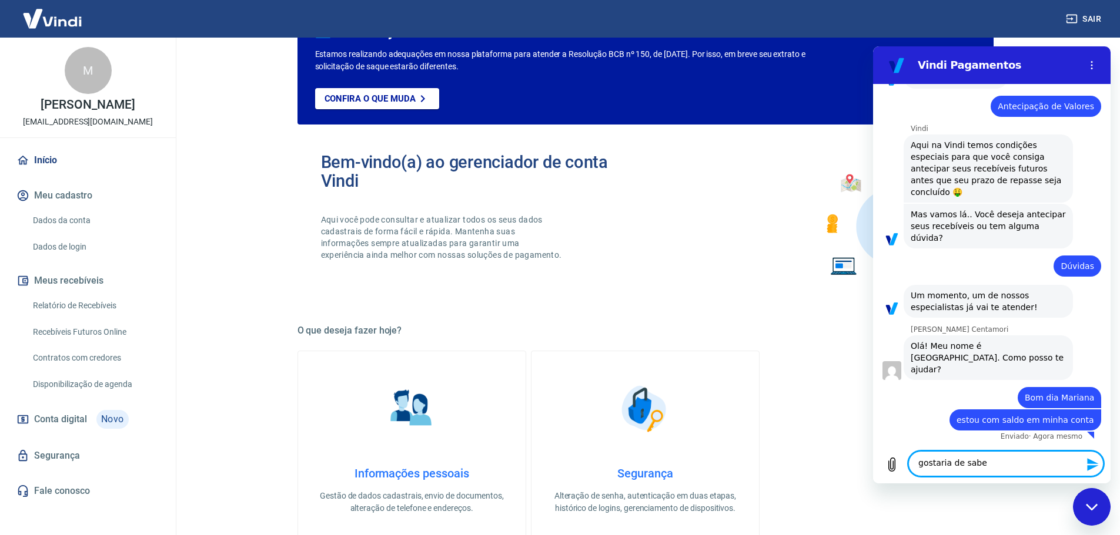
type textarea "x"
type textarea "gostaria de saber"
type textarea "x"
type textarea "gostaria de saber s"
type textarea "x"
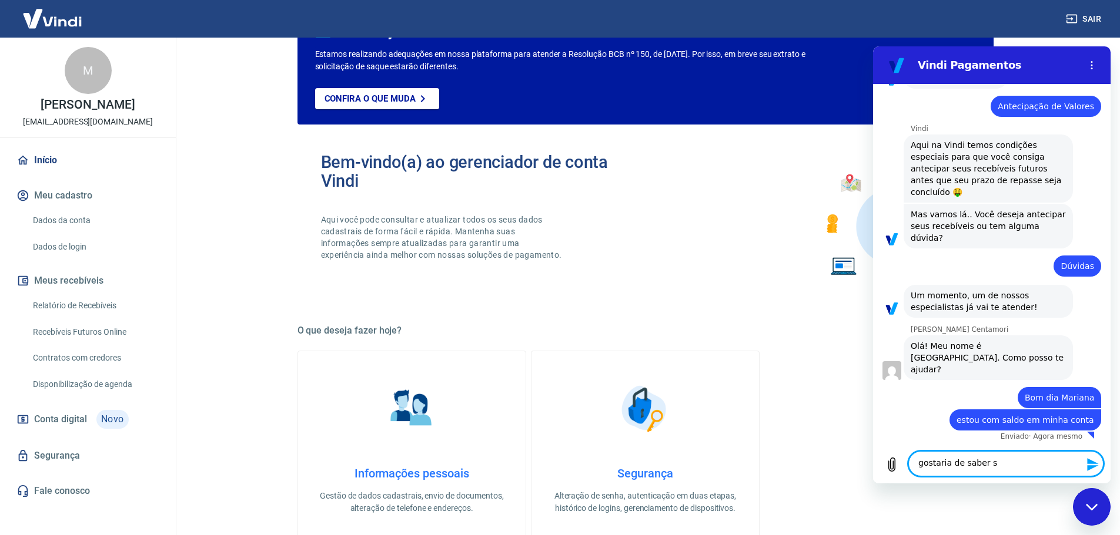
type textarea "gostaria de saber se"
type textarea "x"
type textarea "gostaria de saber se"
type textarea "x"
type textarea "gostaria de saber se e"
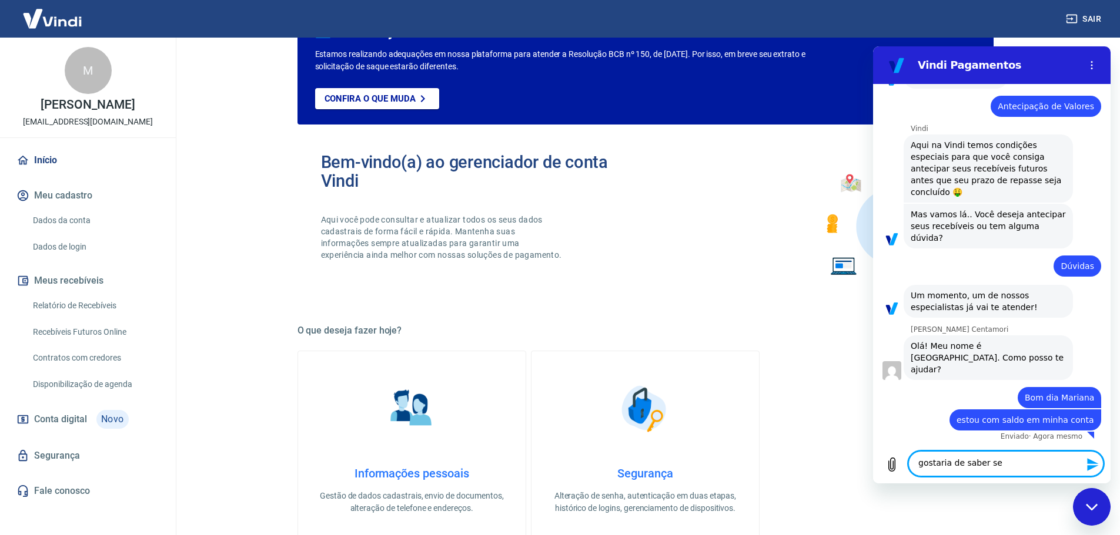
type textarea "x"
type textarea "gostaria de saber se es"
type textarea "x"
type textarea "gostaria de saber se ess"
type textarea "x"
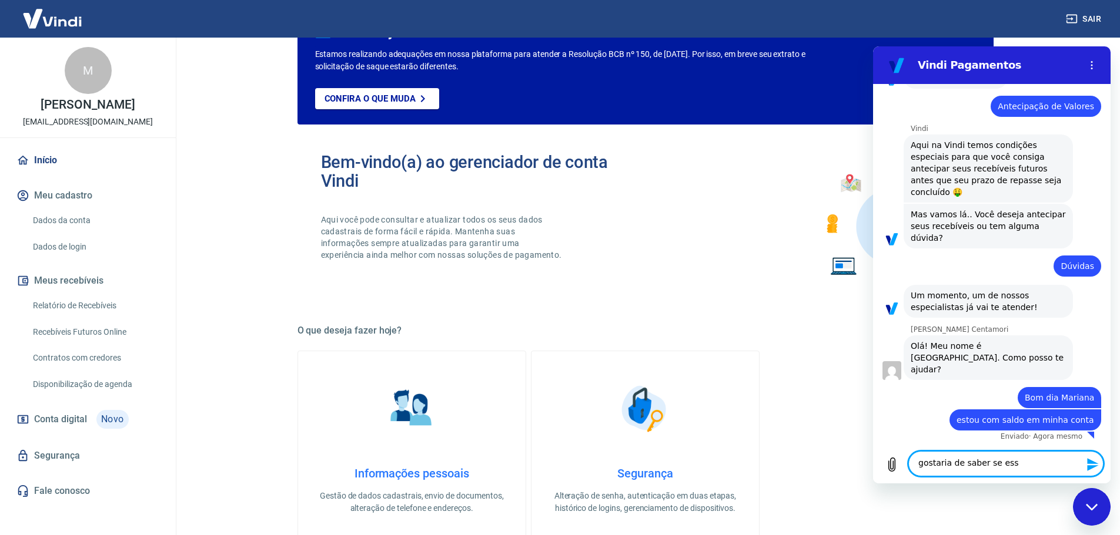
type textarea "gostaria de saber se esse"
type textarea "x"
type textarea "gostaria de saber se esse"
type textarea "x"
type textarea "gostaria de saber se esse v"
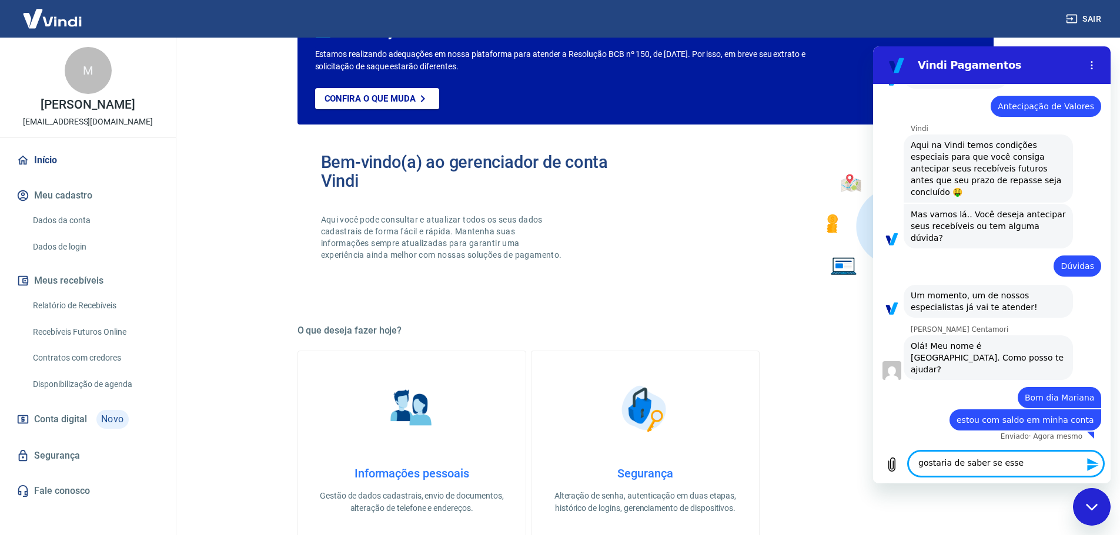
type textarea "x"
type textarea "gostaria de saber se esse va"
type textarea "x"
type textarea "gostaria de saber se esse val"
type textarea "x"
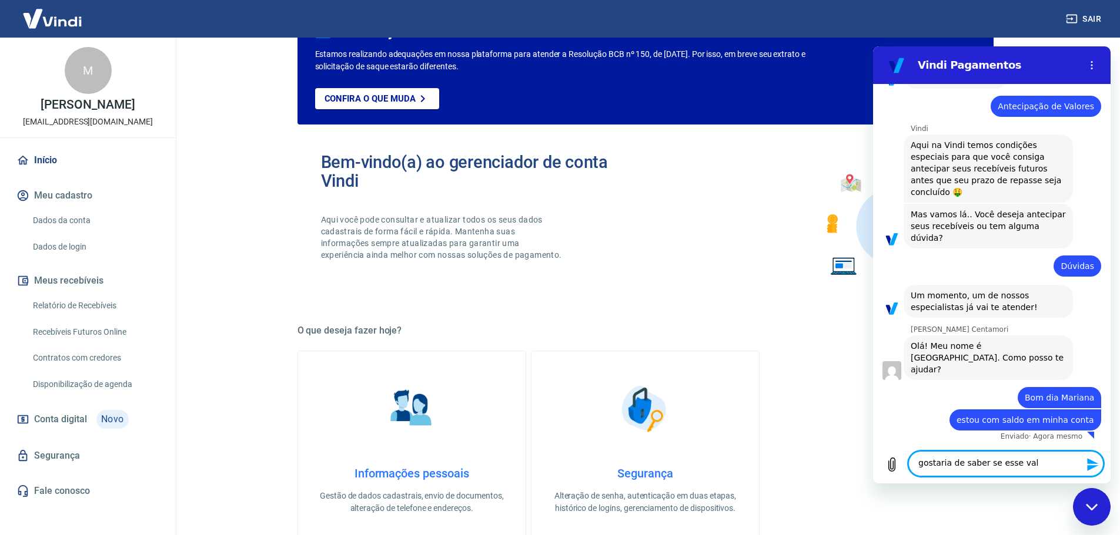
type textarea "gostaria de saber se esse valo"
type textarea "x"
type textarea "gostaria de saber se esse valor"
type textarea "x"
type textarea "gostaria de saber se esse valor"
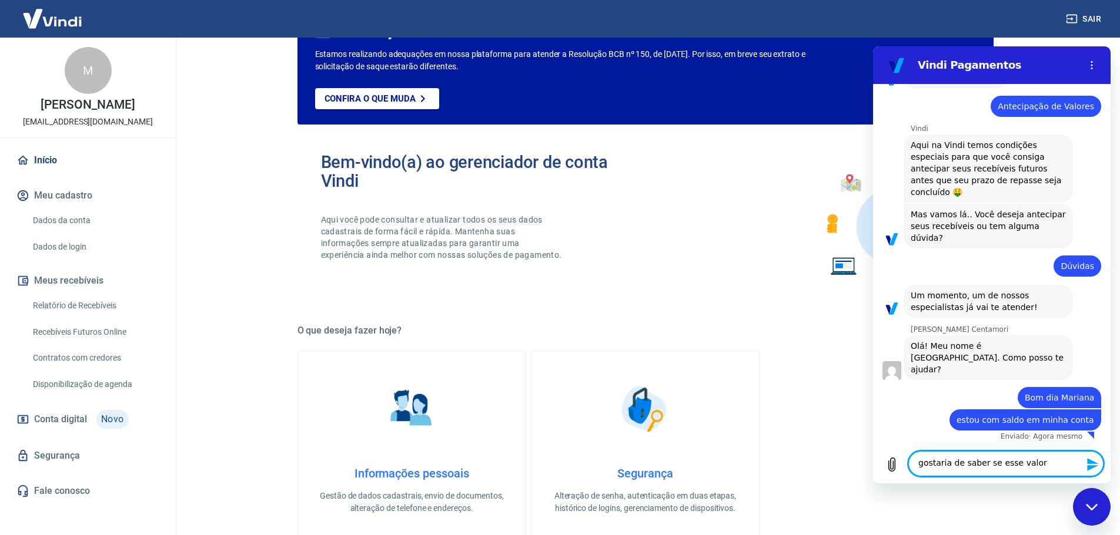
type textarea "x"
type textarea "gostaria de saber se esse valor é"
type textarea "x"
type textarea "gostaria de saber se esse valor é"
type textarea "x"
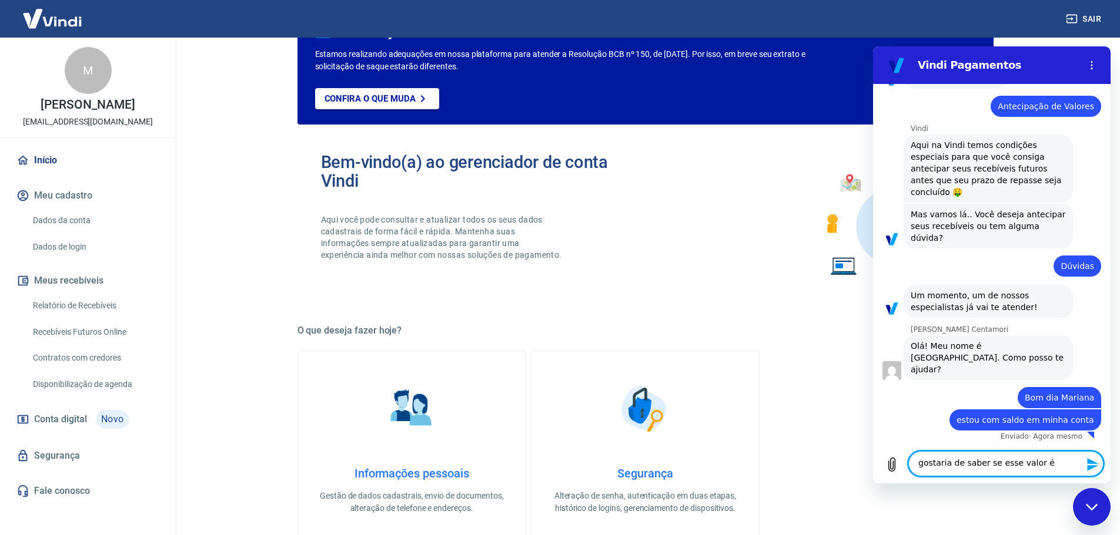
type textarea "gostaria de saber se esse valor é d"
type textarea "x"
type textarea "gostaria de saber se esse valor é de"
type textarea "x"
type textarea "gostaria de saber se esse valor é dep"
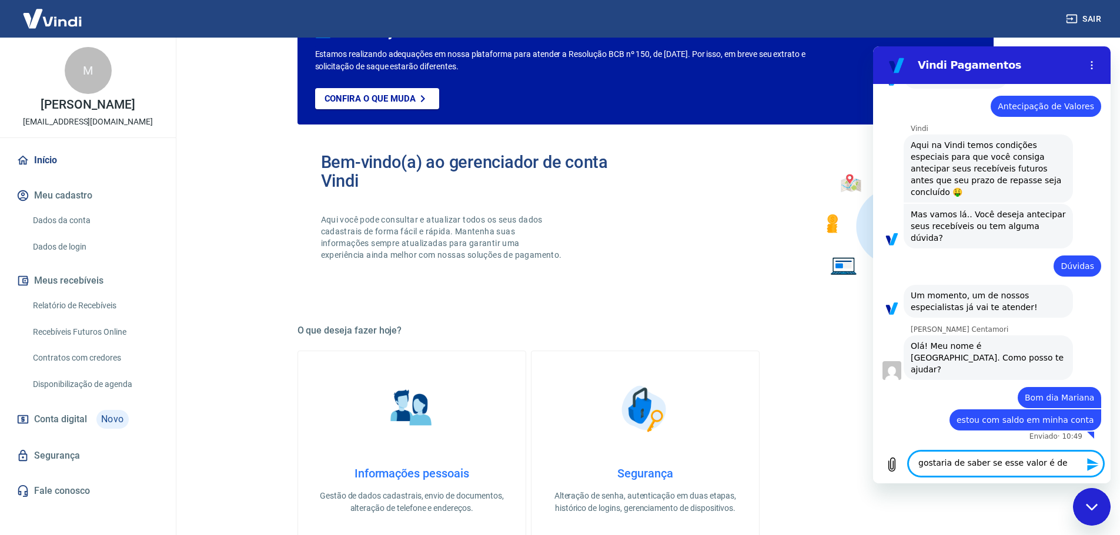
type textarea "x"
type textarea "gostaria de saber se esse valor é depo"
type textarea "x"
type textarea "gostaria de saber se esse valor é depos"
type textarea "x"
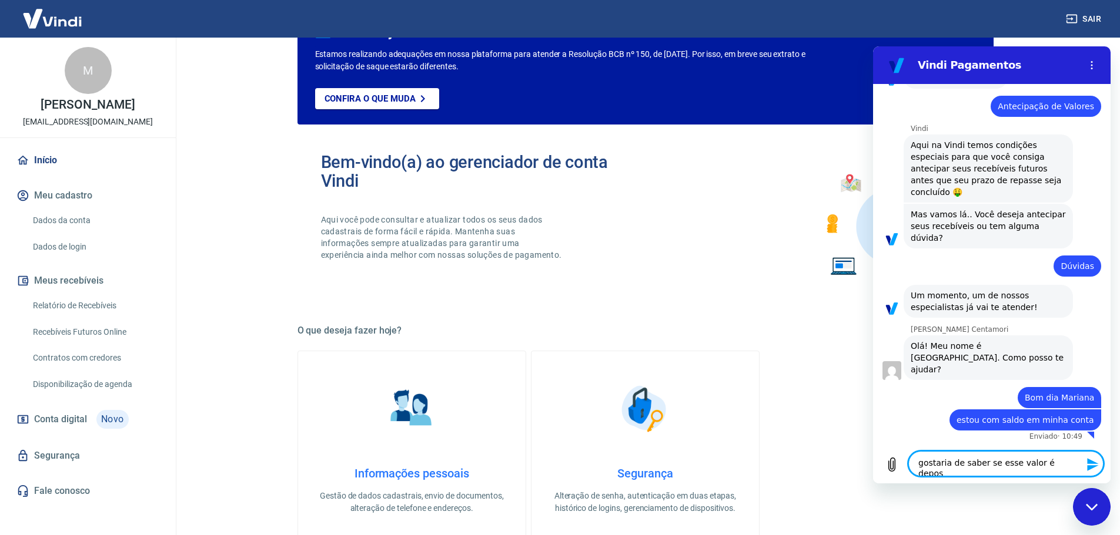
type textarea "gostaria de saber se esse valor é deposi"
type textarea "x"
type textarea "gostaria de saber se esse valor é deposit"
type textarea "x"
type textarea "gostaria de saber se esse valor é deposita"
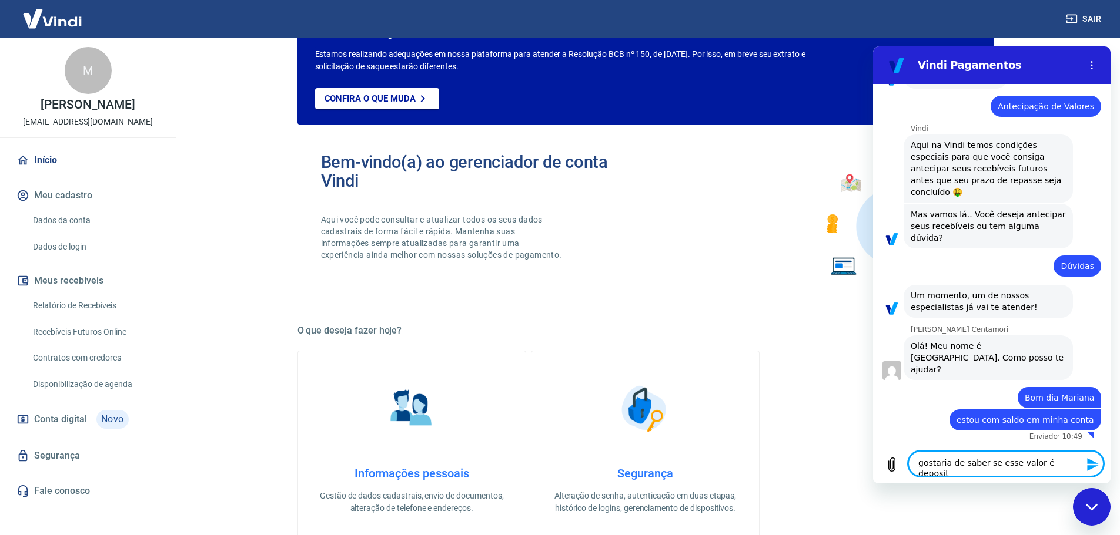
type textarea "x"
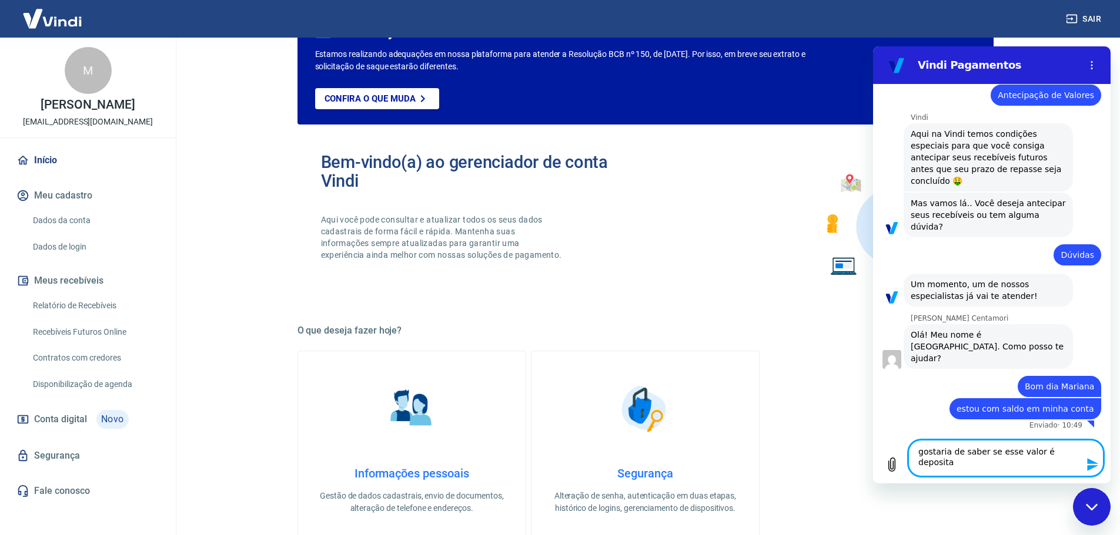
type textarea "gostaria de saber se esse valor é depositad"
type textarea "x"
type textarea "gostaria de saber se esse valor é depositado"
type textarea "x"
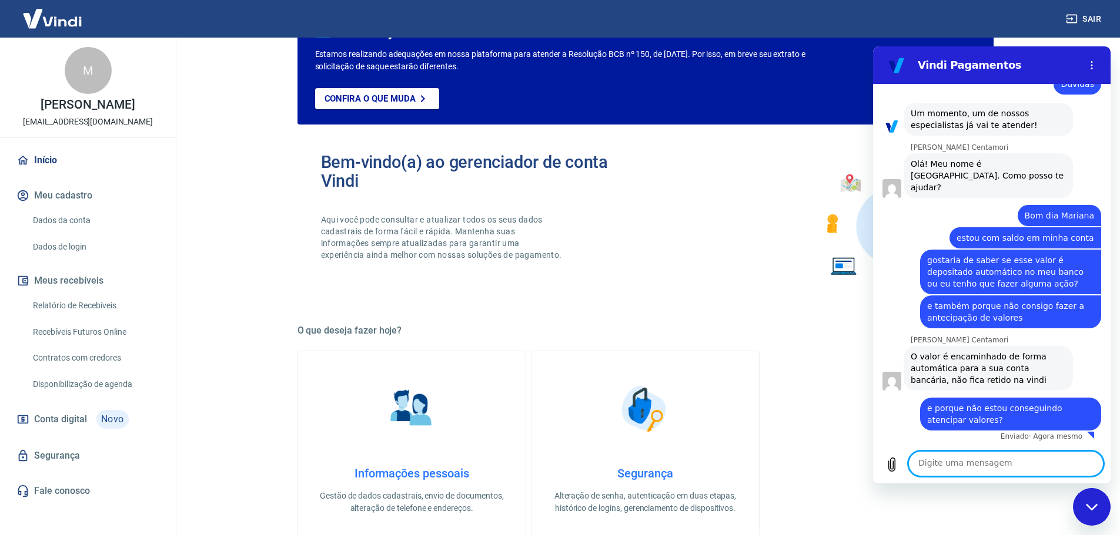
scroll to position [315, 0]
